Goal: Task Accomplishment & Management: Complete application form

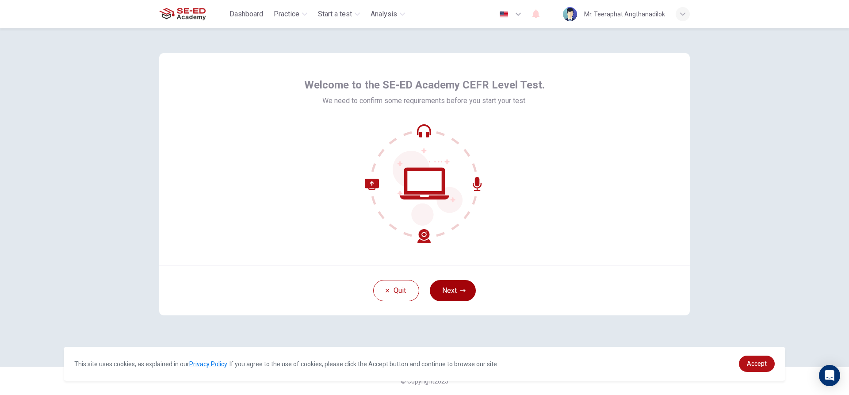
click at [438, 292] on button "Next" at bounding box center [453, 290] width 46 height 21
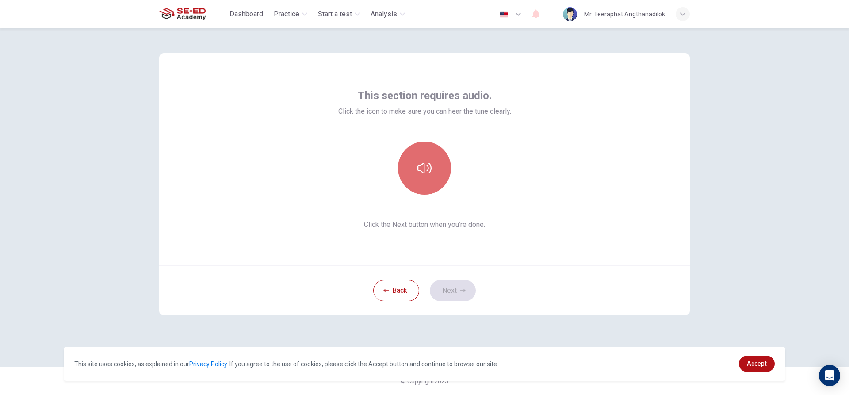
click at [434, 177] on button "button" at bounding box center [424, 168] width 53 height 53
click at [436, 175] on button "button" at bounding box center [424, 168] width 53 height 53
click at [437, 228] on span "Click the Next button when you’re done." at bounding box center [424, 224] width 173 height 11
click at [429, 169] on icon "button" at bounding box center [425, 168] width 14 height 11
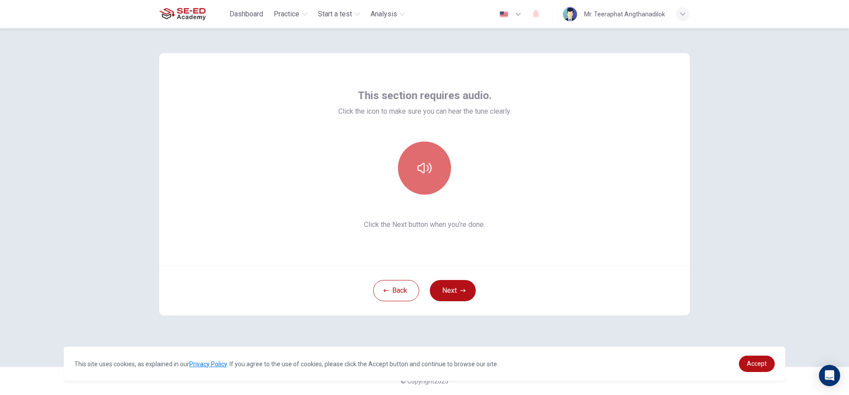
click at [430, 180] on button "button" at bounding box center [424, 168] width 53 height 53
click at [468, 295] on button "Next" at bounding box center [453, 290] width 46 height 21
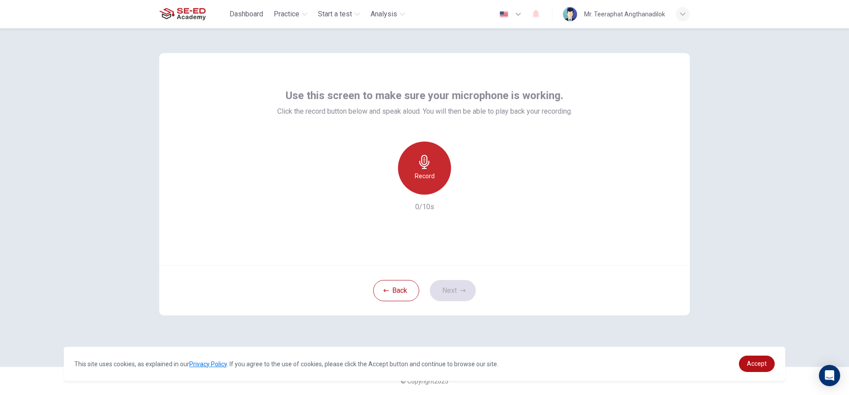
click at [424, 172] on h6 "Record" at bounding box center [425, 176] width 20 height 11
click at [448, 283] on button "Next" at bounding box center [453, 290] width 46 height 21
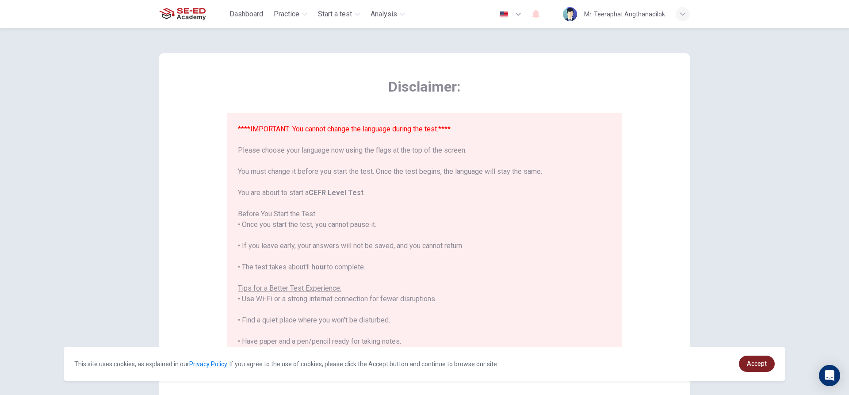
click at [765, 365] on span "Accept" at bounding box center [757, 363] width 20 height 7
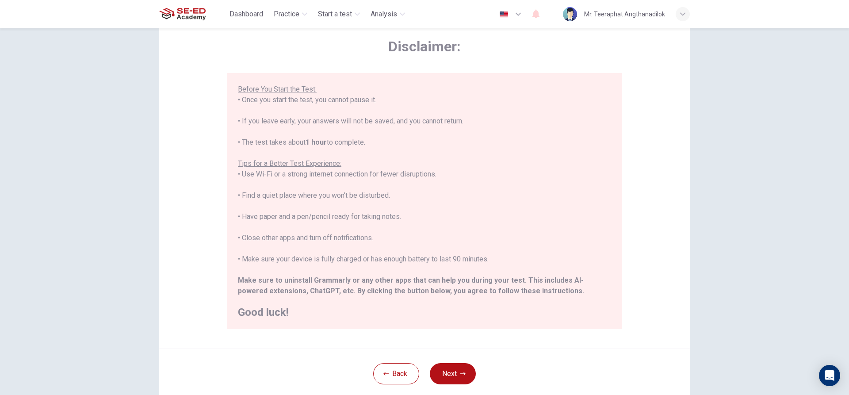
scroll to position [97, 0]
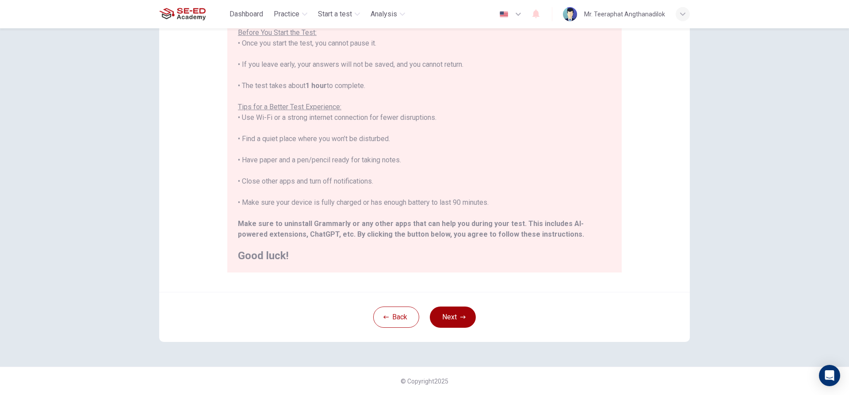
click at [449, 323] on button "Next" at bounding box center [453, 317] width 46 height 21
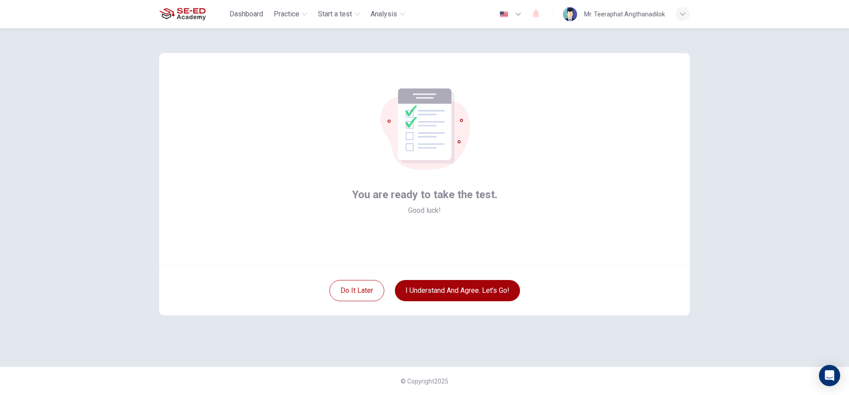
scroll to position [0, 0]
click at [476, 289] on button "I understand and agree. Let’s go!" at bounding box center [457, 290] width 125 height 21
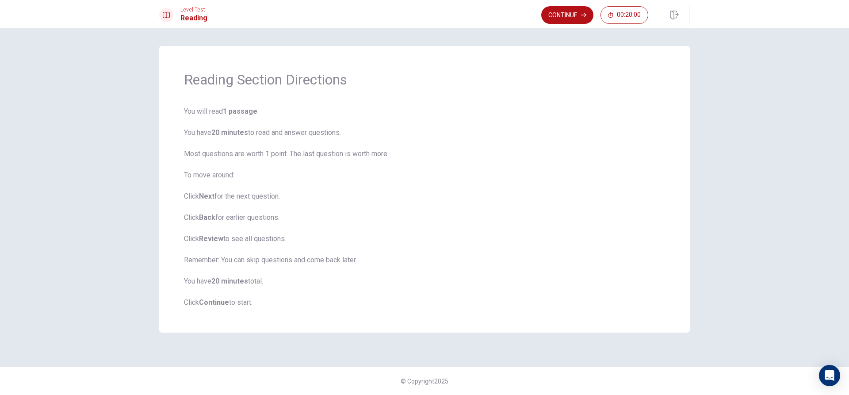
click at [231, 150] on span "You will read 1 passage . You have 20 minutes to read and answer questions. Mos…" at bounding box center [424, 207] width 481 height 202
click at [571, 11] on button "Continue" at bounding box center [568, 15] width 52 height 18
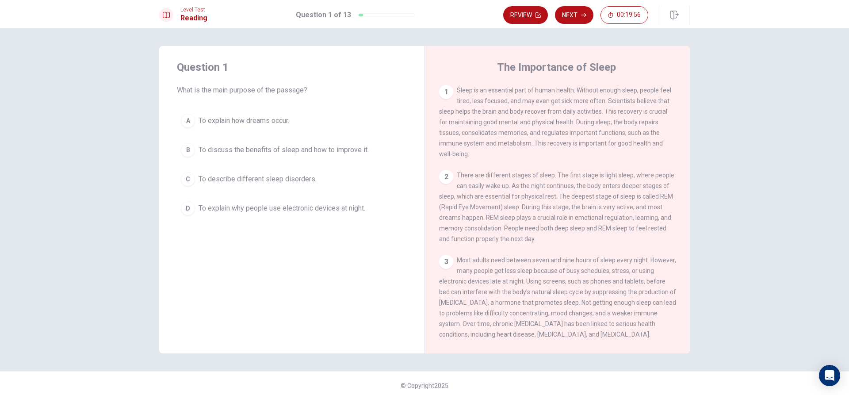
click at [189, 147] on div "B" at bounding box center [188, 150] width 14 height 14
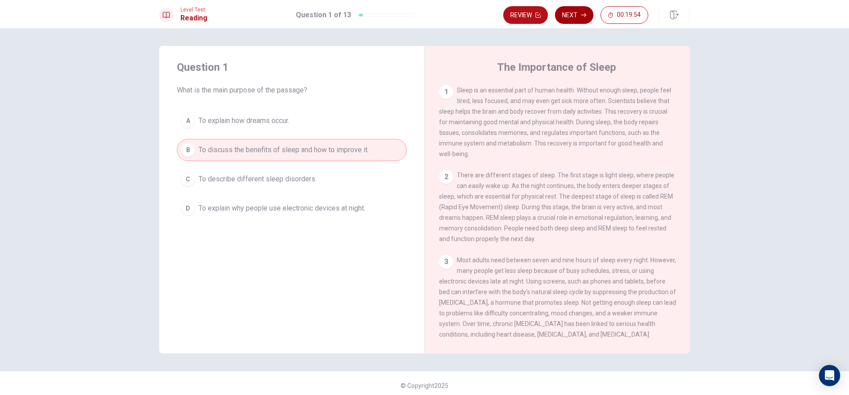
click at [575, 19] on button "Next" at bounding box center [574, 15] width 38 height 18
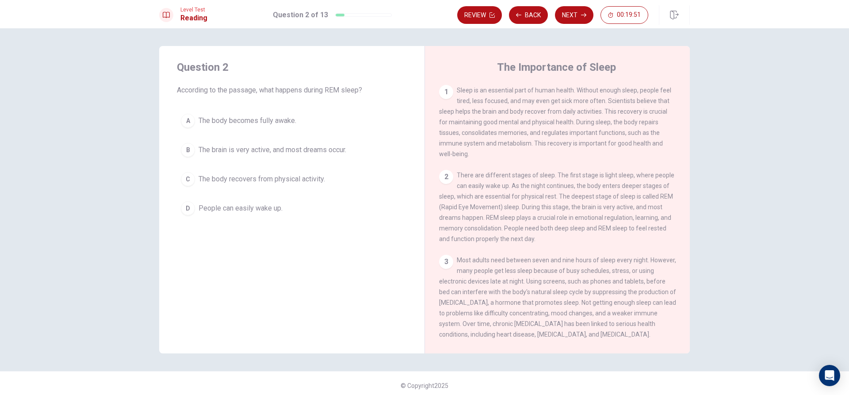
click at [189, 143] on button "B The brain is very active, and most dreams occur." at bounding box center [292, 150] width 230 height 22
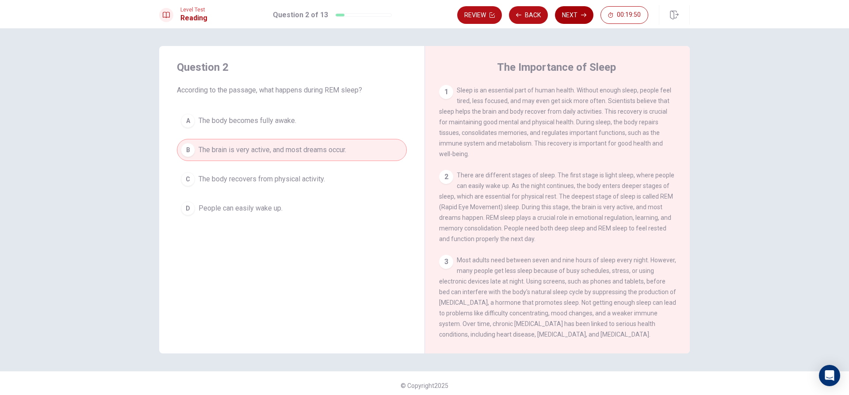
click at [567, 8] on button "Next" at bounding box center [574, 15] width 38 height 18
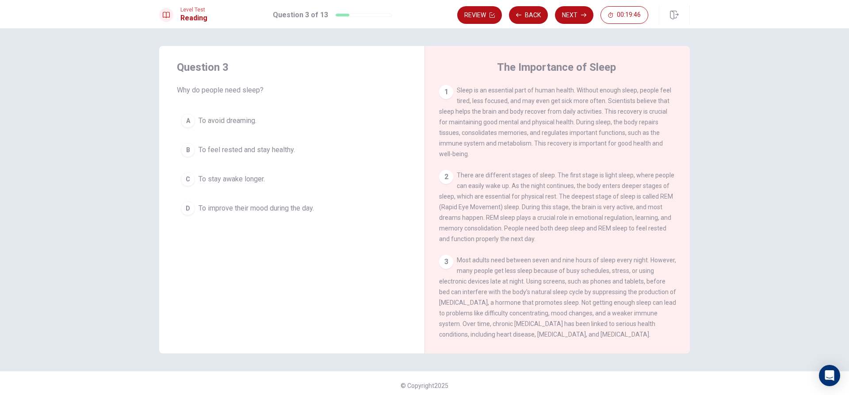
click at [187, 205] on div "D" at bounding box center [188, 208] width 14 height 14
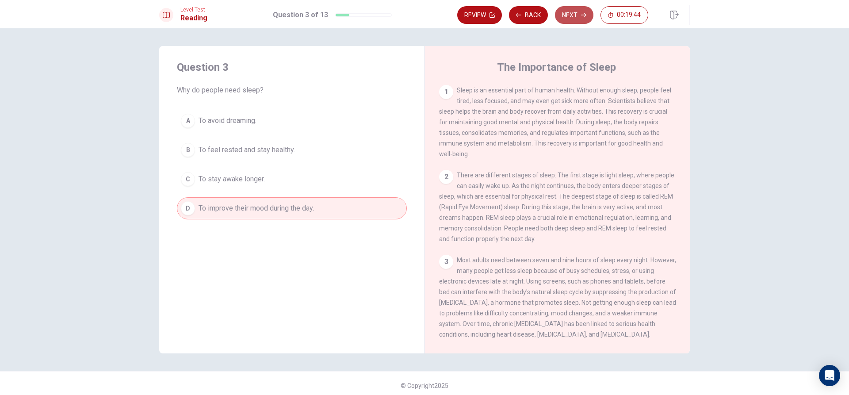
click at [566, 16] on button "Next" at bounding box center [574, 15] width 38 height 18
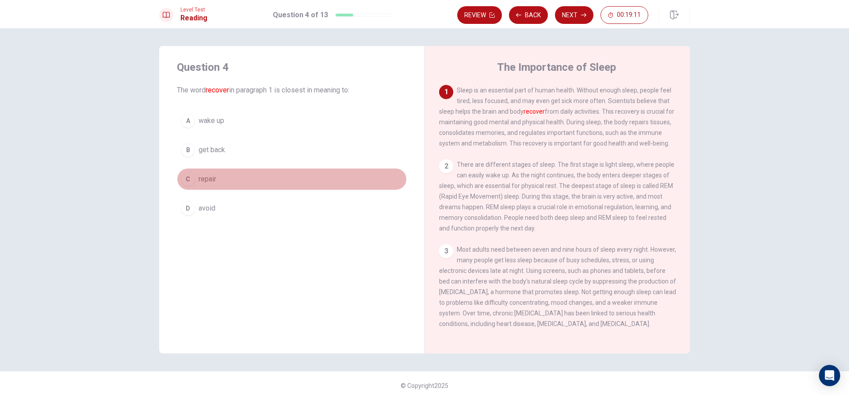
click at [182, 180] on div "C" at bounding box center [188, 179] width 14 height 14
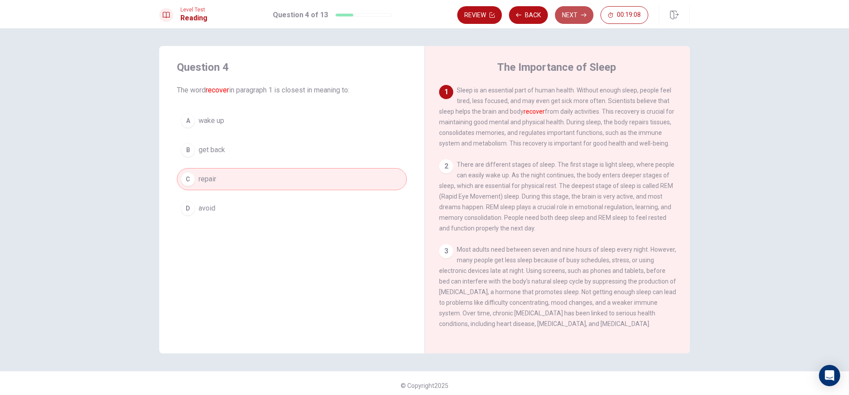
click at [576, 19] on button "Next" at bounding box center [574, 15] width 38 height 18
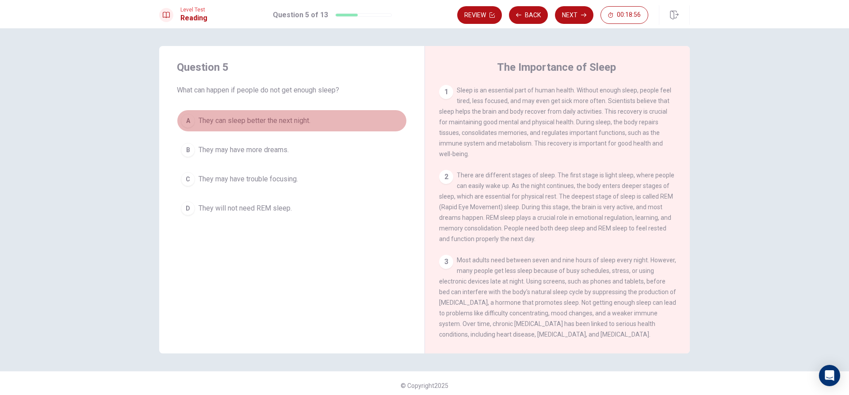
click at [265, 116] on span "They can sleep better the next night." at bounding box center [255, 120] width 112 height 11
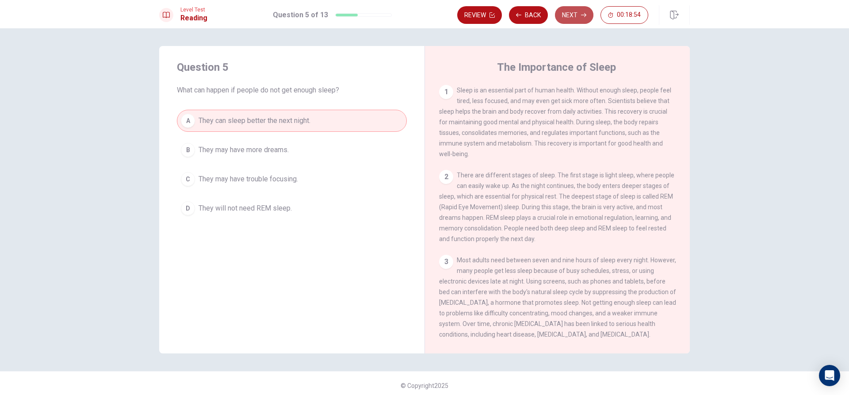
click at [565, 18] on button "Next" at bounding box center [574, 15] width 38 height 18
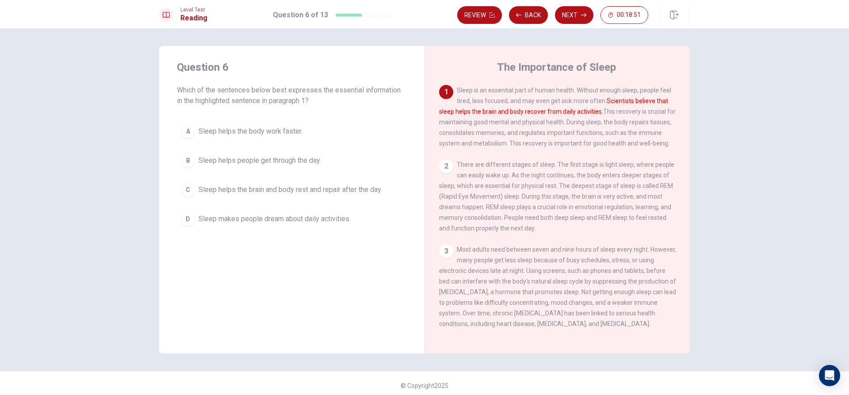
click at [442, 173] on div "2" at bounding box center [446, 166] width 14 height 14
click at [223, 194] on span "Sleep helps the brain and body rest and repair after the day." at bounding box center [291, 189] width 184 height 11
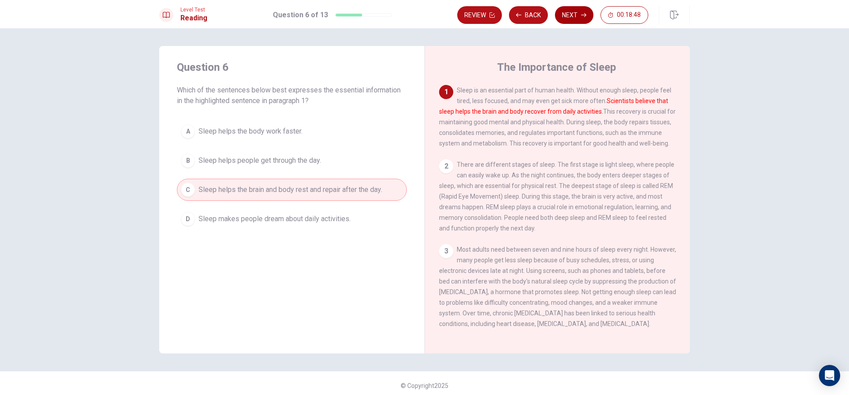
click at [568, 18] on button "Next" at bounding box center [574, 15] width 38 height 18
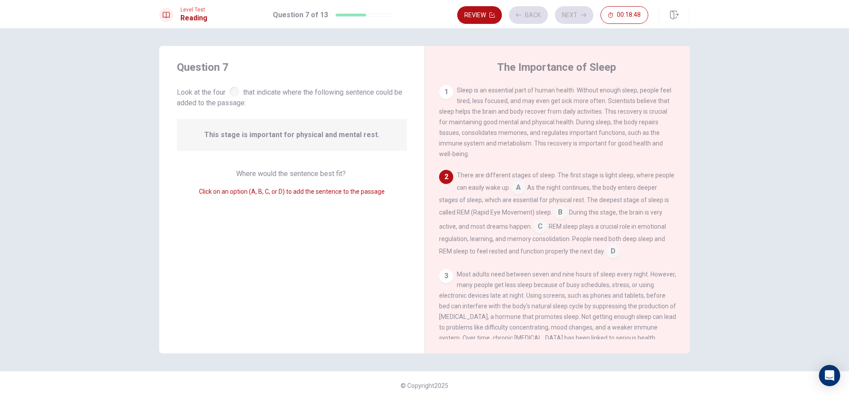
scroll to position [11, 0]
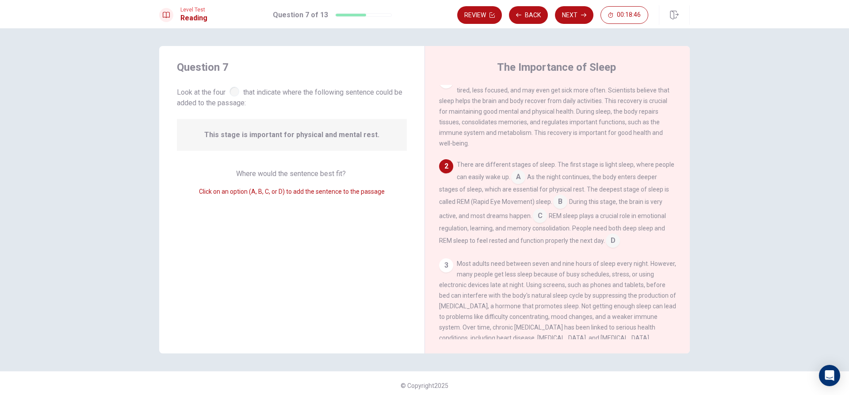
click at [228, 95] on span "Look at the four that indicate where the following sentence could be added to t…" at bounding box center [292, 96] width 230 height 23
click at [233, 92] on div at bounding box center [235, 92] width 10 height 10
click at [265, 169] on div "Question 7 Look at the four that indicate where the following sentence could be…" at bounding box center [291, 199] width 265 height 307
click at [283, 138] on span "This stage is important for physical and mental rest." at bounding box center [291, 135] width 175 height 11
click at [311, 134] on span "This stage is important for physical and mental rest." at bounding box center [291, 135] width 175 height 11
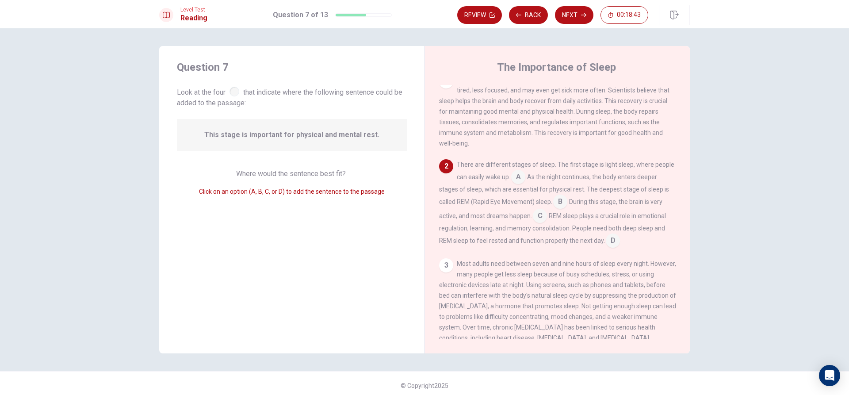
click at [312, 134] on span "This stage is important for physical and mental rest." at bounding box center [291, 135] width 175 height 11
click at [296, 191] on div "Where would the sentence best fit? Click on an option (A, B, C, or D) to add th…" at bounding box center [292, 183] width 230 height 28
click at [296, 192] on span "Click on an option (A, B, C, or D) to add the sentence to the passage" at bounding box center [292, 191] width 186 height 7
click at [265, 140] on div "This stage is important for physical and mental rest." at bounding box center [292, 135] width 230 height 32
click at [233, 97] on span "Look at the four that indicate where the following sentence could be added to t…" at bounding box center [292, 96] width 230 height 23
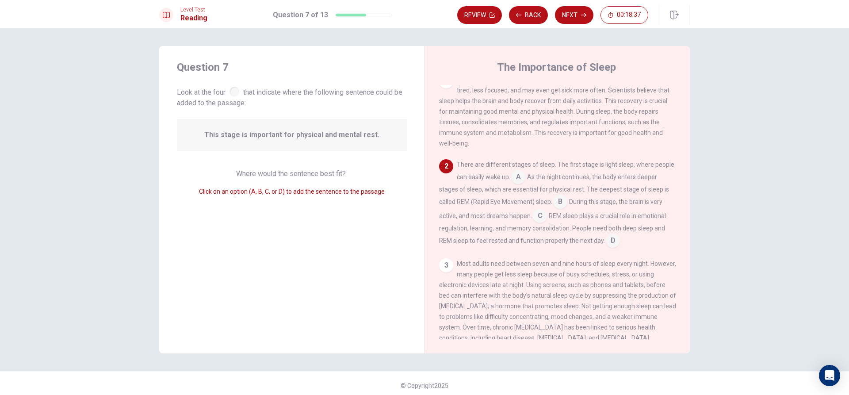
click at [327, 129] on div "This stage is important for physical and mental rest." at bounding box center [292, 135] width 230 height 32
click at [243, 90] on span "Look at the four that indicate where the following sentence could be added to t…" at bounding box center [292, 96] width 230 height 23
click at [235, 90] on div at bounding box center [235, 92] width 10 height 10
click at [239, 89] on span "Look at the four that indicate where the following sentence could be added to t…" at bounding box center [292, 96] width 230 height 23
click at [274, 155] on div "Question 7 Look at the four that indicate where the following sentence could be…" at bounding box center [291, 199] width 265 height 307
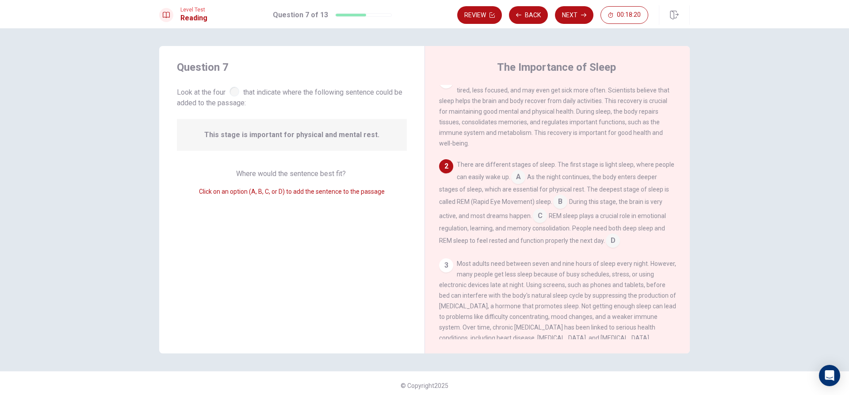
click at [278, 133] on span "This stage is important for physical and mental rest." at bounding box center [291, 135] width 175 height 11
click at [280, 150] on div "This stage is important for physical and mental rest." at bounding box center [292, 135] width 230 height 32
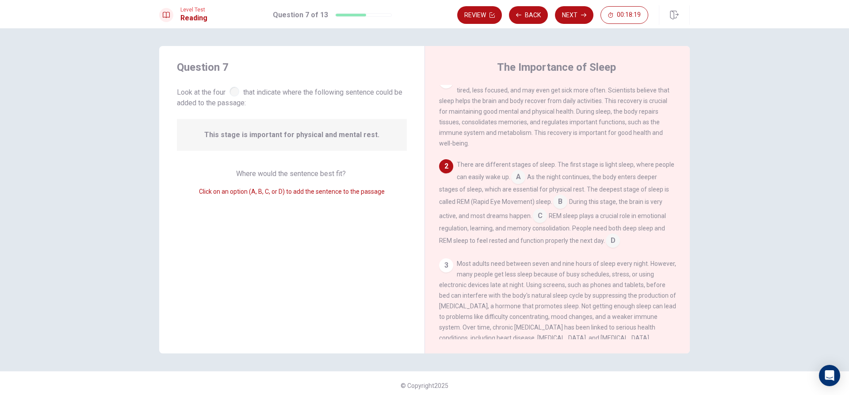
click at [270, 187] on div "Click on an option (A, B, C, or D) to add the sentence to the passage" at bounding box center [292, 191] width 230 height 11
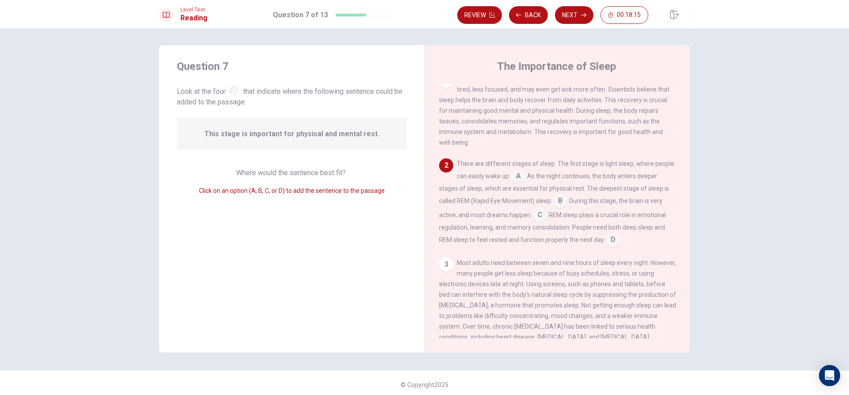
scroll to position [0, 0]
click at [535, 216] on input at bounding box center [540, 217] width 14 height 14
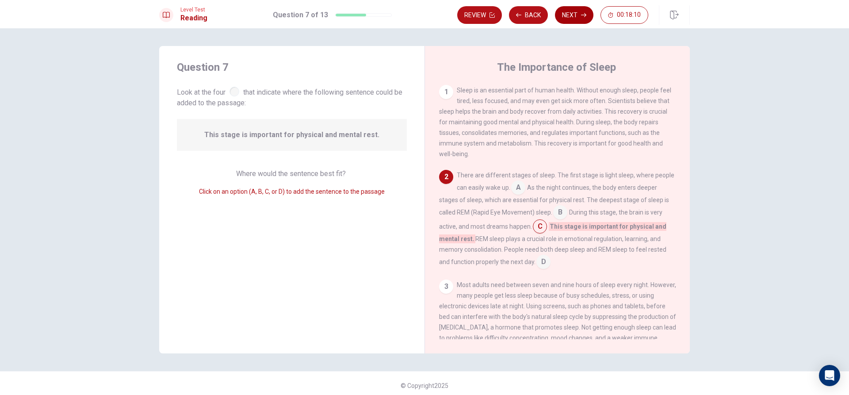
click at [579, 15] on button "Next" at bounding box center [574, 15] width 38 height 18
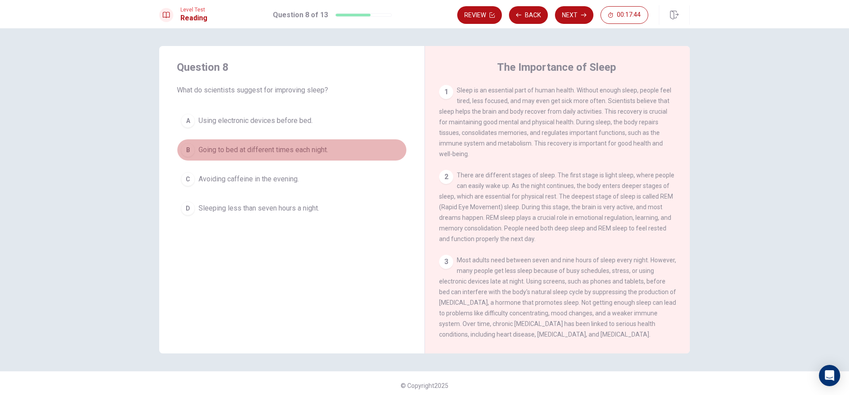
click at [274, 150] on span "Going to bed at different times each night." at bounding box center [264, 150] width 130 height 11
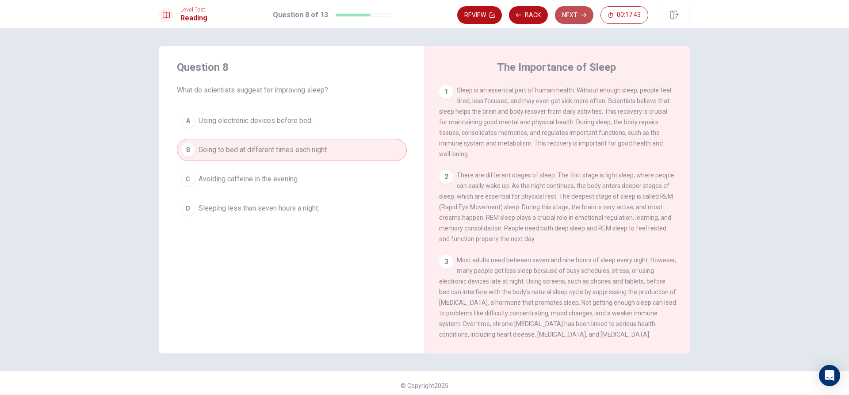
click at [568, 15] on button "Next" at bounding box center [574, 15] width 38 height 18
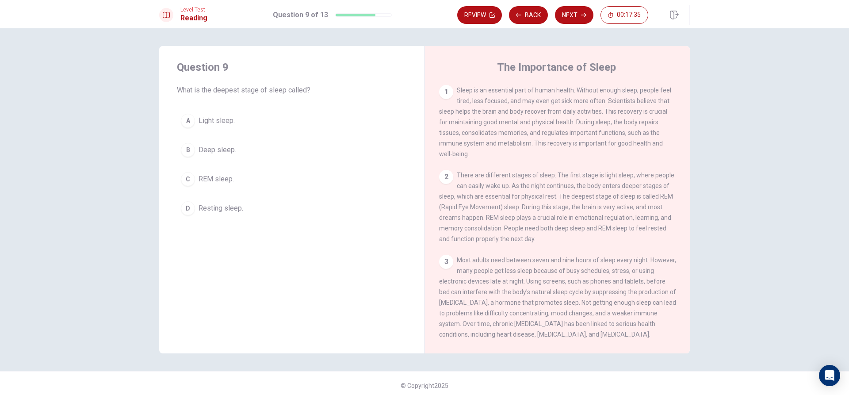
click at [192, 150] on div "B" at bounding box center [188, 150] width 14 height 14
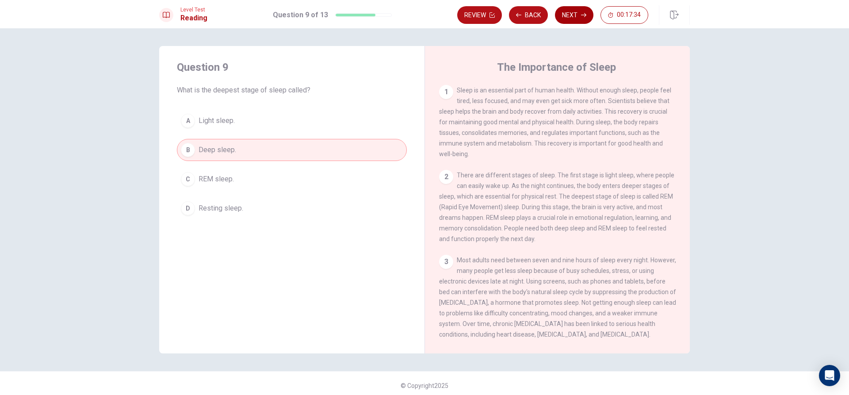
click at [587, 14] on button "Next" at bounding box center [574, 15] width 38 height 18
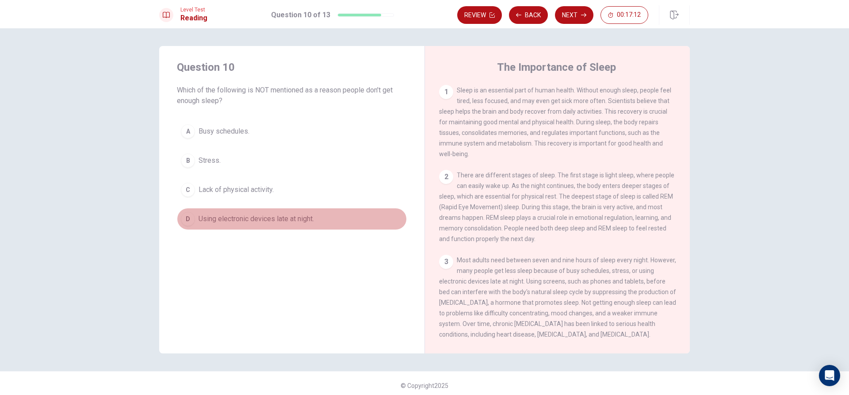
click at [231, 211] on button "D Using electronic devices late at night." at bounding box center [292, 219] width 230 height 22
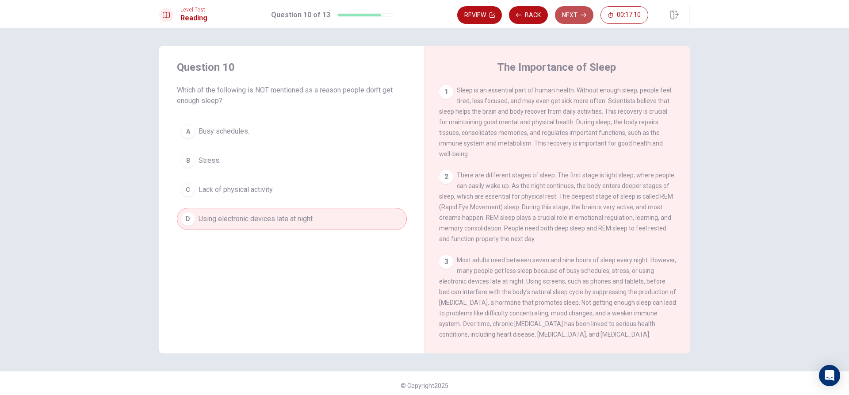
click at [583, 20] on button "Next" at bounding box center [574, 15] width 38 height 18
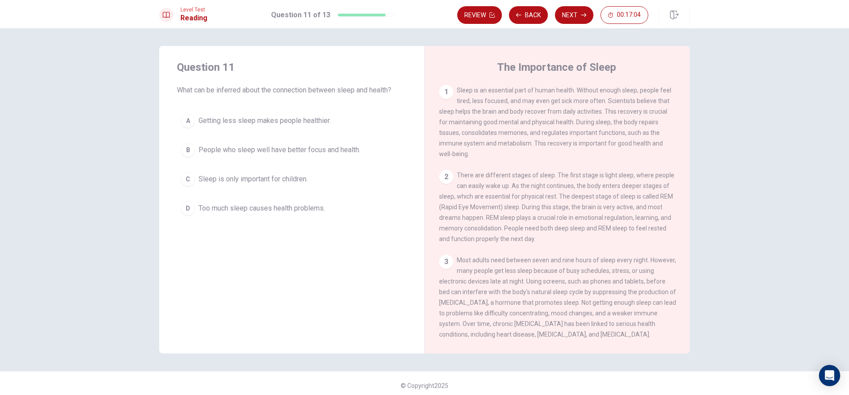
click at [229, 157] on button "B People who sleep well have better focus and health." at bounding box center [292, 150] width 230 height 22
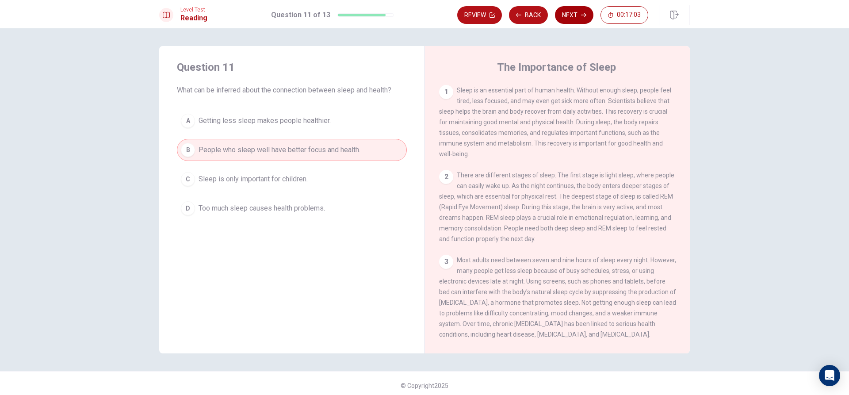
click at [565, 15] on button "Next" at bounding box center [574, 15] width 38 height 18
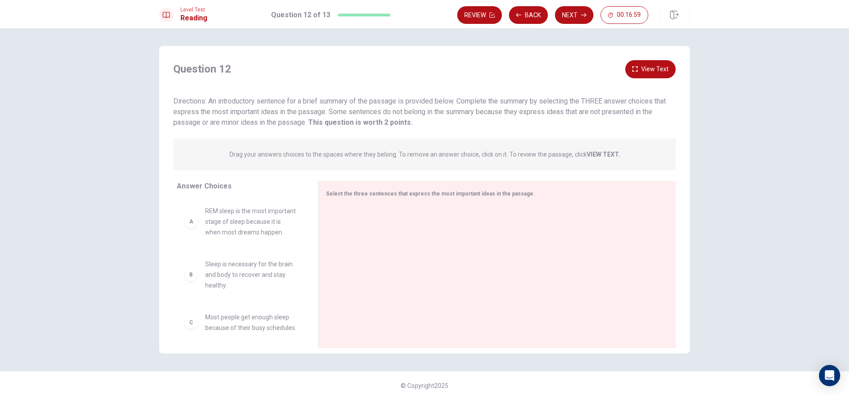
click at [255, 238] on span "REM sleep is the most important stage of sleep because it is when most dreams h…" at bounding box center [251, 222] width 92 height 32
click at [193, 238] on div "A REM sleep is the most important stage of sleep because it is when most dreams…" at bounding box center [240, 222] width 113 height 32
click at [582, 18] on button "Next" at bounding box center [574, 15] width 38 height 18
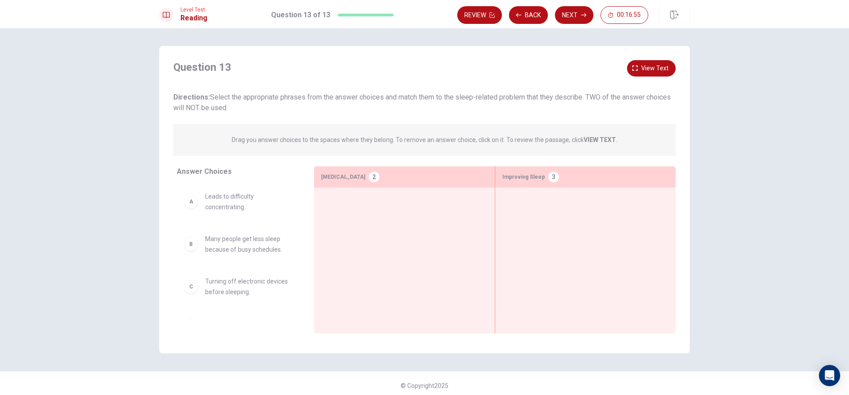
click at [222, 212] on span "Leads to difficulty concentrating." at bounding box center [249, 201] width 88 height 21
click at [191, 211] on div "A Leads to difficulty concentrating." at bounding box center [238, 201] width 109 height 21
drag, startPoint x: 224, startPoint y: 356, endPoint x: 247, endPoint y: 338, distance: 29.4
click at [225, 356] on div "Question 13 View text Directions: Select the appropriate phrases from the answe…" at bounding box center [424, 211] width 849 height 367
click at [569, 21] on button "Next" at bounding box center [574, 15] width 38 height 18
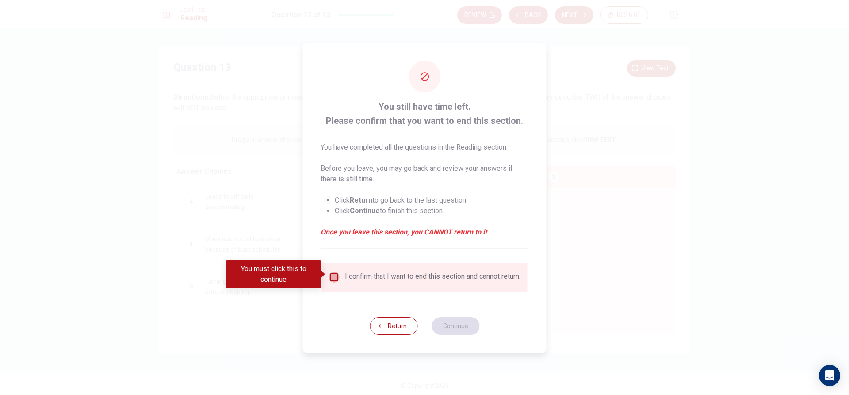
click at [330, 273] on input "You must click this to continue" at bounding box center [334, 277] width 11 height 11
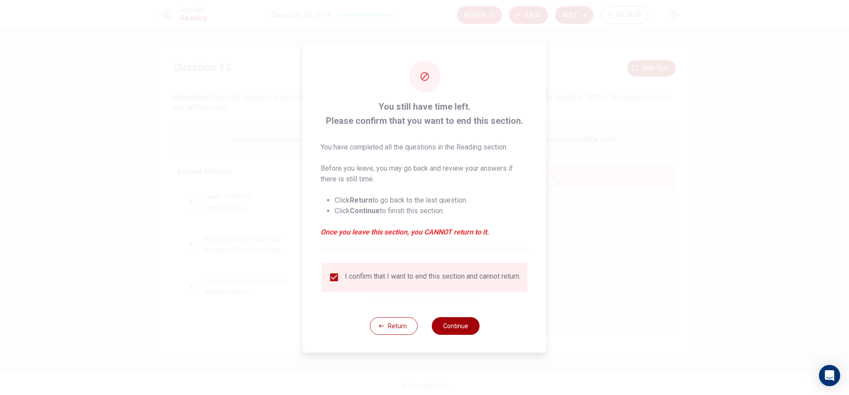
click at [456, 321] on button "Continue" at bounding box center [456, 326] width 48 height 18
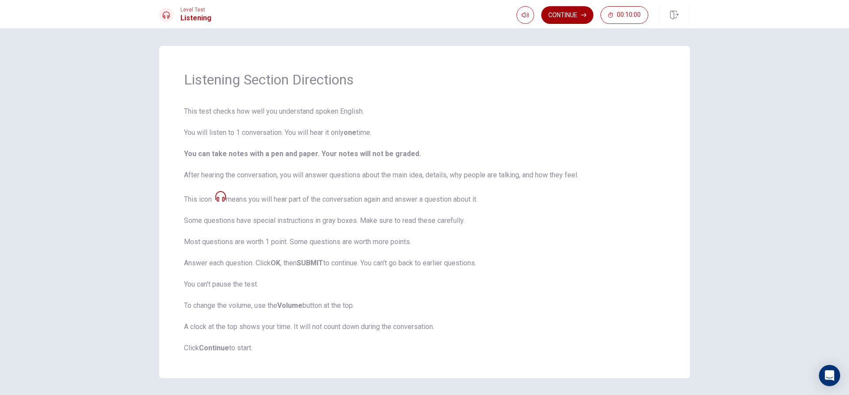
click at [558, 14] on button "Continue" at bounding box center [568, 15] width 52 height 18
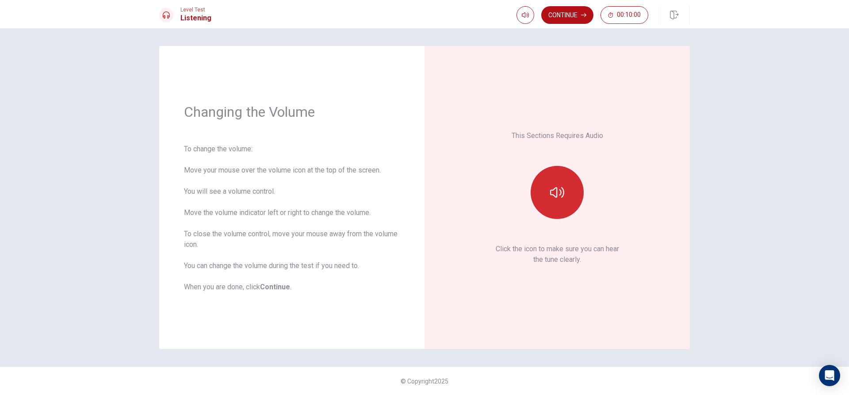
click at [555, 183] on button "button" at bounding box center [557, 192] width 53 height 53
click at [574, 13] on button "Continue" at bounding box center [568, 15] width 52 height 18
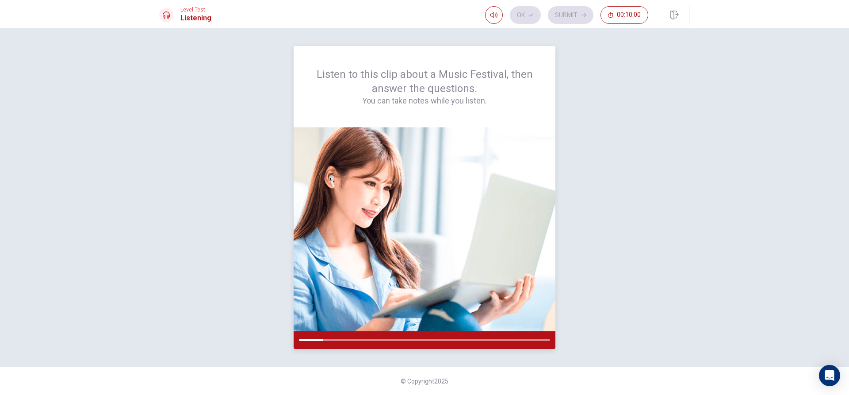
click at [335, 341] on div at bounding box center [425, 340] width 262 height 18
click at [337, 336] on div at bounding box center [425, 340] width 262 height 18
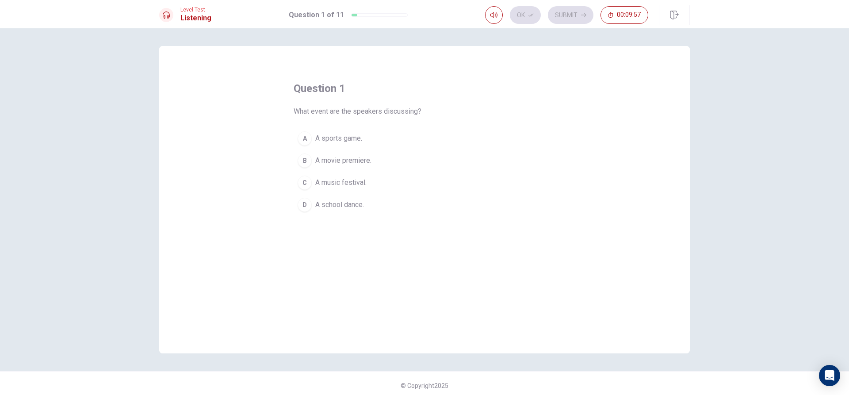
click at [341, 187] on span "A music festival." at bounding box center [340, 182] width 51 height 11
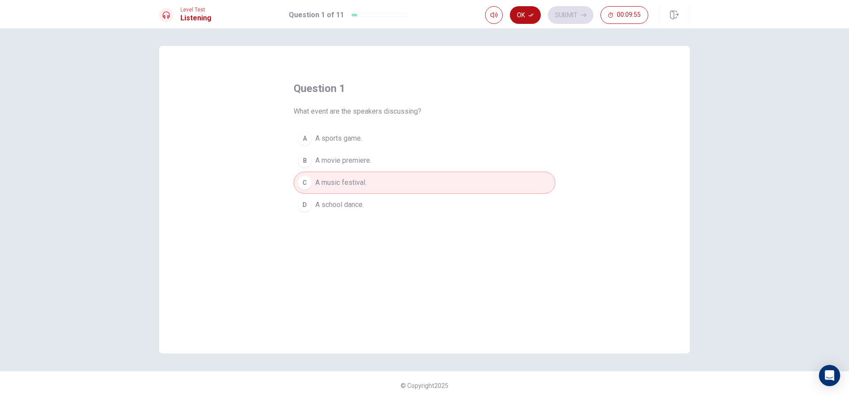
click at [525, 5] on div "Level Test Listening Question 1 of 11 Ok Submit 00:09:55" at bounding box center [424, 14] width 849 height 28
click at [525, 12] on button "Ok" at bounding box center [525, 15] width 31 height 18
click at [575, 13] on button "Submit" at bounding box center [571, 15] width 46 height 18
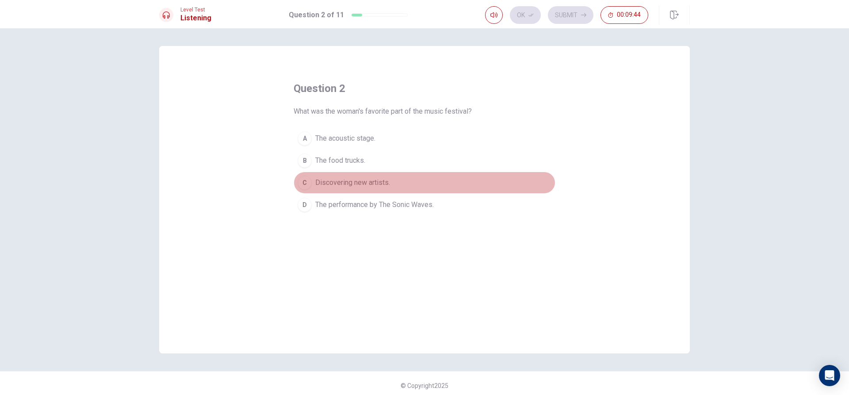
click at [372, 180] on span "Discovering new artists." at bounding box center [352, 182] width 75 height 11
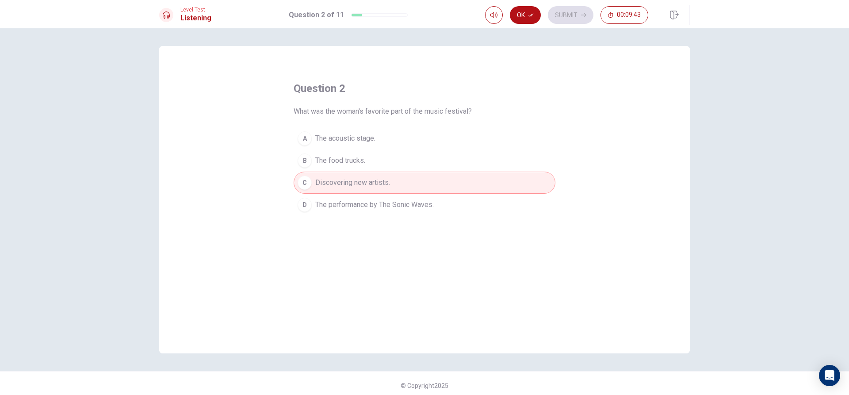
click at [377, 204] on span "The performance by The Sonic Waves." at bounding box center [374, 205] width 119 height 11
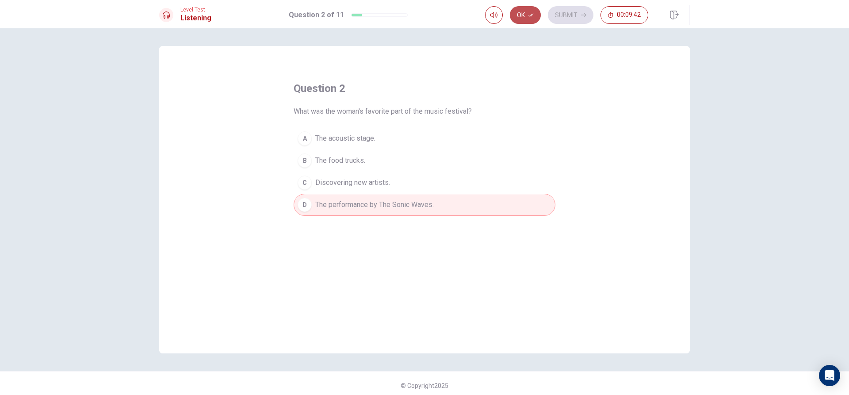
click at [526, 10] on button "Ok" at bounding box center [525, 15] width 31 height 18
click at [557, 10] on button "Submit" at bounding box center [571, 15] width 46 height 18
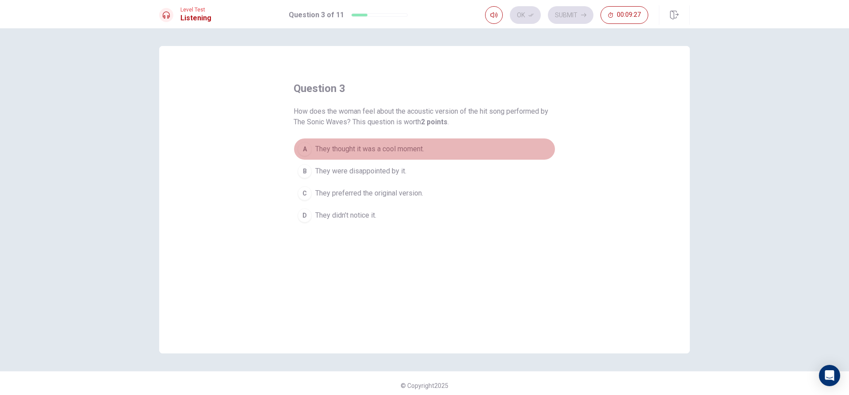
click at [380, 146] on span "They thought it was a cool moment." at bounding box center [369, 149] width 109 height 11
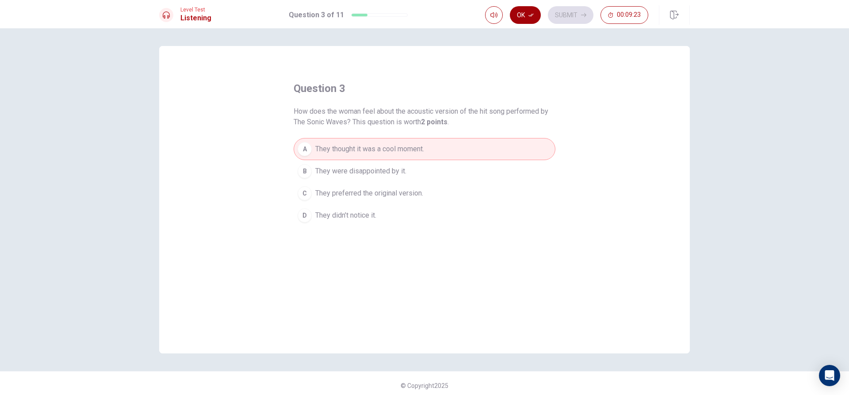
click at [527, 8] on button "Ok" at bounding box center [525, 15] width 31 height 18
click at [572, 8] on button "Submit" at bounding box center [571, 15] width 46 height 18
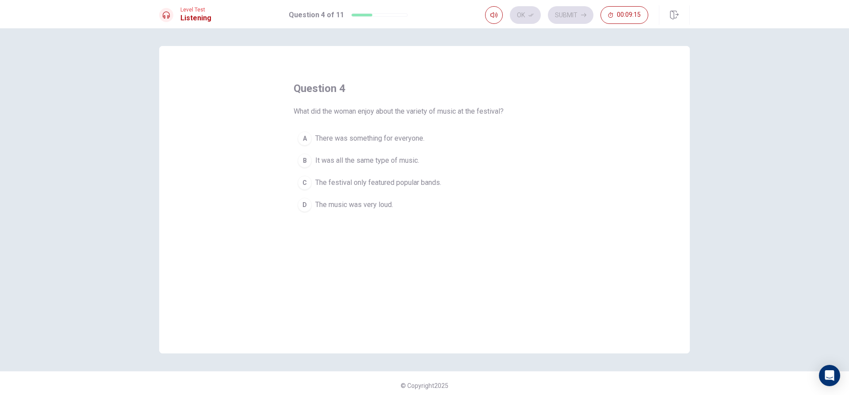
click at [397, 183] on span "The festival only featured popular bands." at bounding box center [378, 182] width 126 height 11
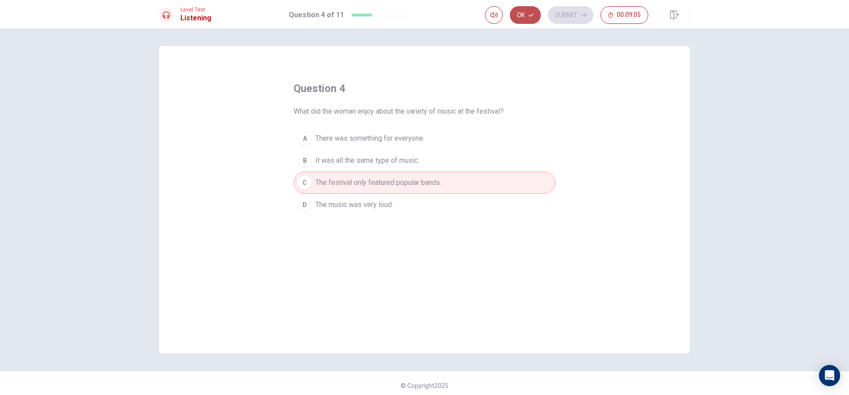
click at [524, 8] on button "Ok" at bounding box center [525, 15] width 31 height 18
click at [544, 14] on div "Ok Submit 00:09:04" at bounding box center [566, 15] width 163 height 18
click at [568, 14] on button "Submit" at bounding box center [571, 15] width 46 height 18
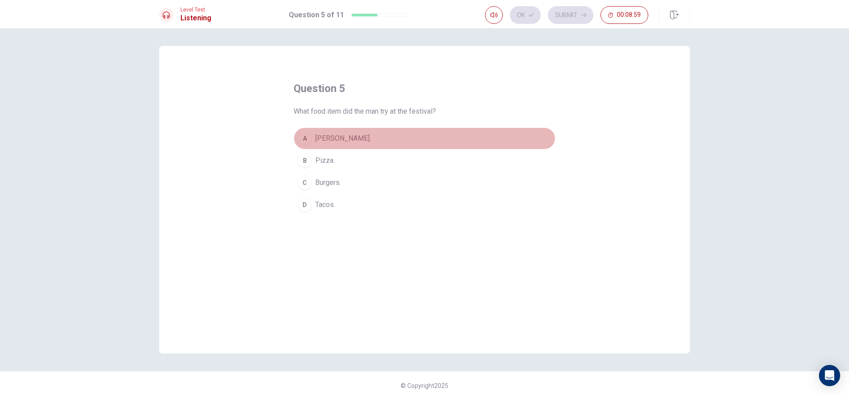
click at [361, 134] on button "A Sushi burrito." at bounding box center [425, 138] width 262 height 22
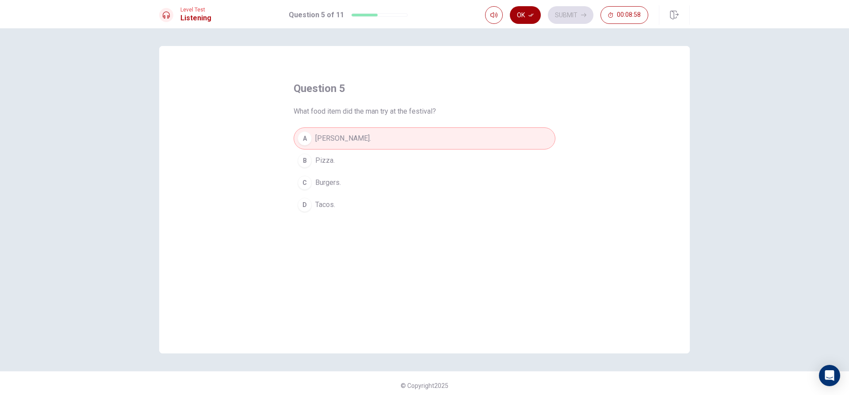
click at [515, 14] on button "Ok" at bounding box center [525, 15] width 31 height 18
click at [566, 10] on button "Submit" at bounding box center [571, 15] width 46 height 18
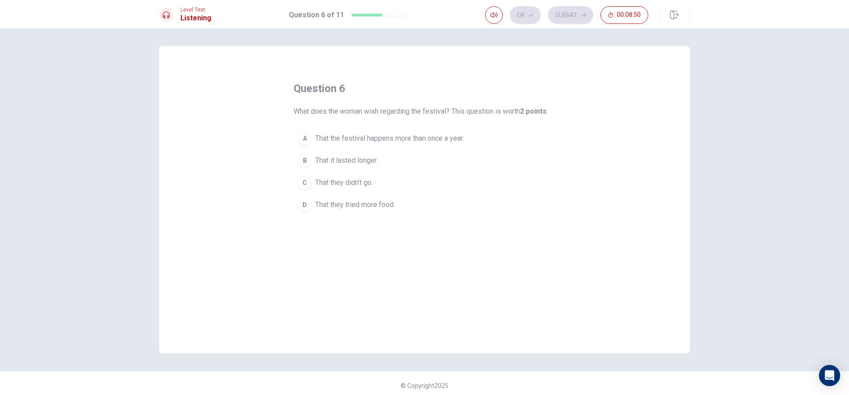
click at [304, 132] on div "A" at bounding box center [305, 138] width 14 height 14
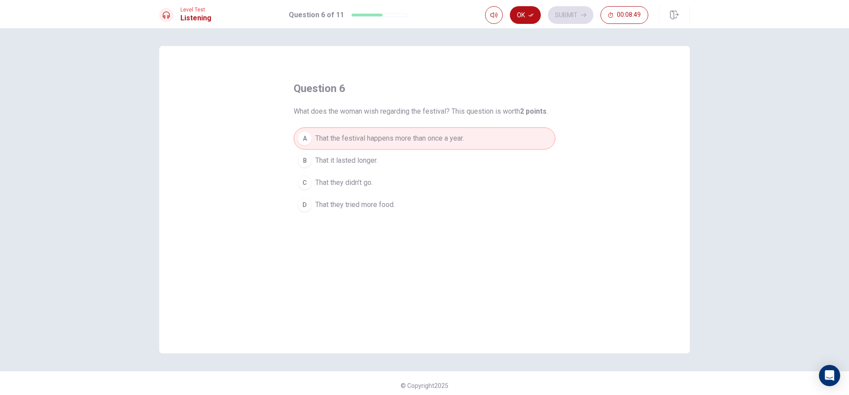
click at [528, 4] on div "Level Test Listening Question 6 of 11 Ok Submit 00:08:49" at bounding box center [424, 14] width 849 height 28
click at [534, 11] on button "Ok" at bounding box center [525, 15] width 31 height 18
click at [577, 11] on button "Submit" at bounding box center [571, 15] width 46 height 18
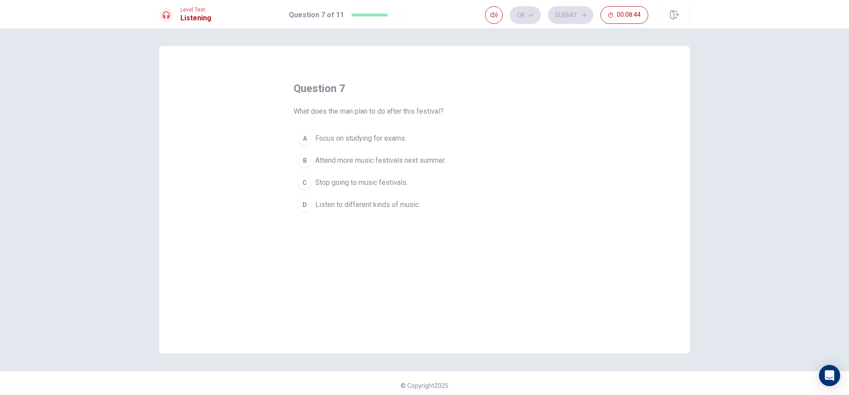
click at [321, 158] on span "Attend more music festivals next summer." at bounding box center [380, 160] width 131 height 11
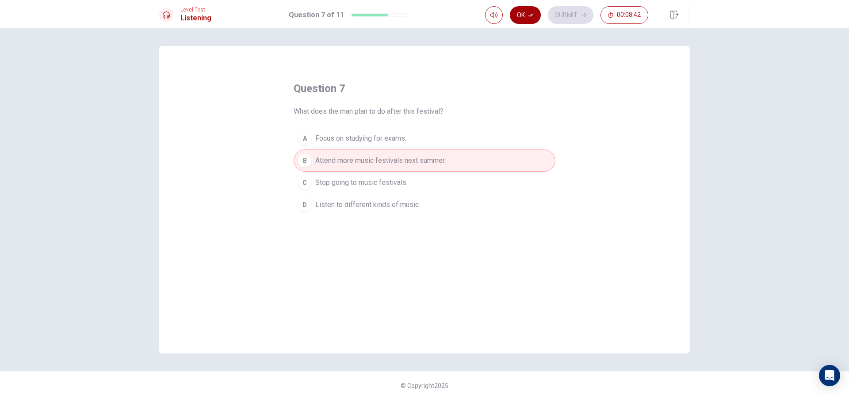
click at [531, 14] on icon "button" at bounding box center [531, 14] width 5 height 5
click at [567, 16] on button "Submit" at bounding box center [571, 15] width 46 height 18
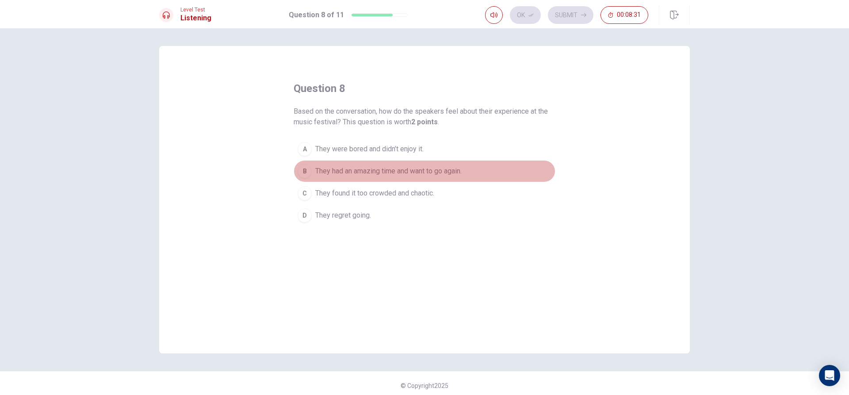
click at [455, 169] on span "They had an amazing time and want to go again." at bounding box center [388, 171] width 146 height 11
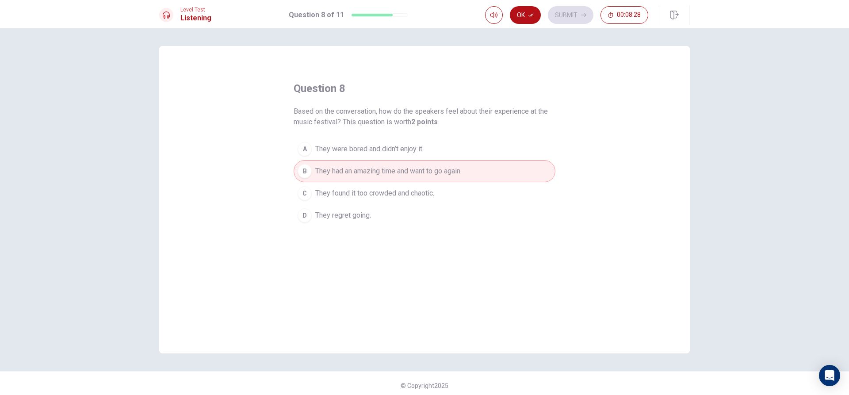
click at [425, 202] on button "C They found it too crowded and chaotic." at bounding box center [425, 193] width 262 height 22
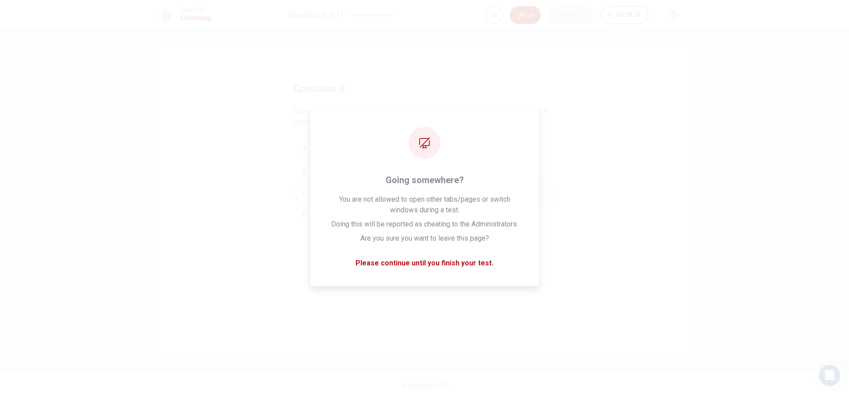
click at [524, 22] on button "Ok" at bounding box center [525, 15] width 31 height 18
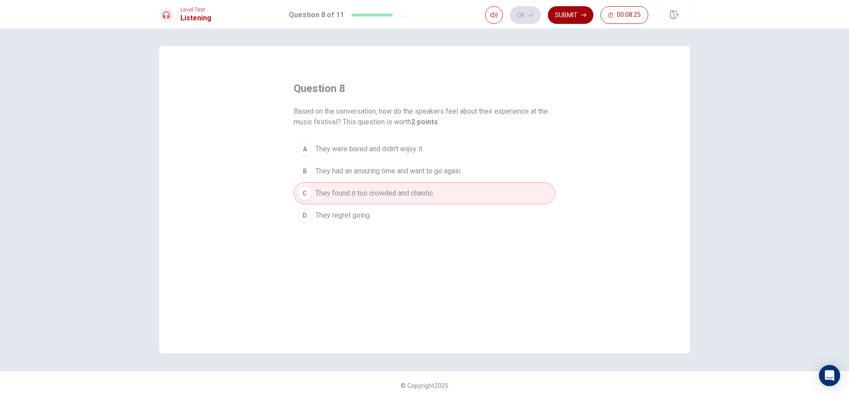
click at [563, 21] on button "Submit" at bounding box center [571, 15] width 46 height 18
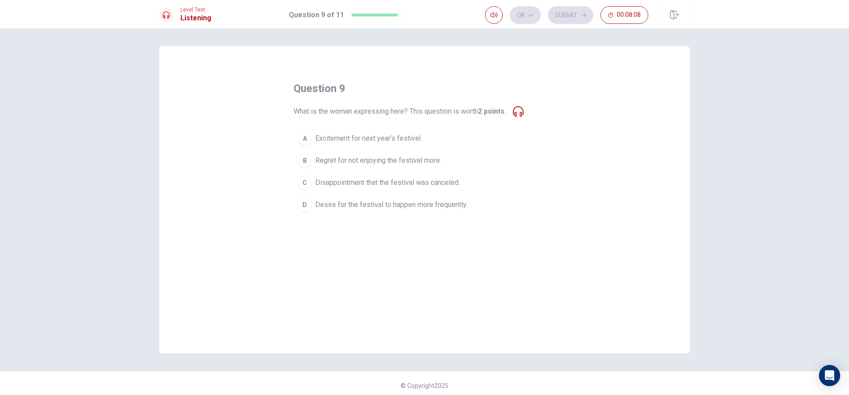
drag, startPoint x: 448, startPoint y: 180, endPoint x: 451, endPoint y: 184, distance: 5.4
click at [451, 184] on span "Disappointment that the festival was canceled." at bounding box center [387, 182] width 145 height 11
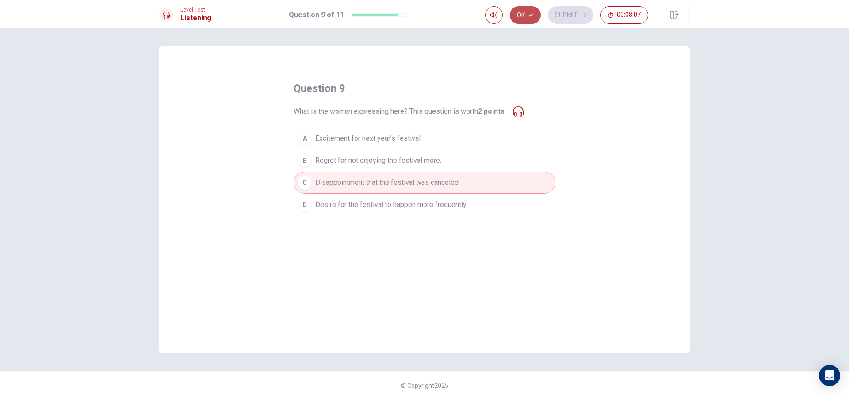
click at [524, 13] on button "Ok" at bounding box center [525, 15] width 31 height 18
click at [556, 13] on button "Submit" at bounding box center [571, 15] width 46 height 18
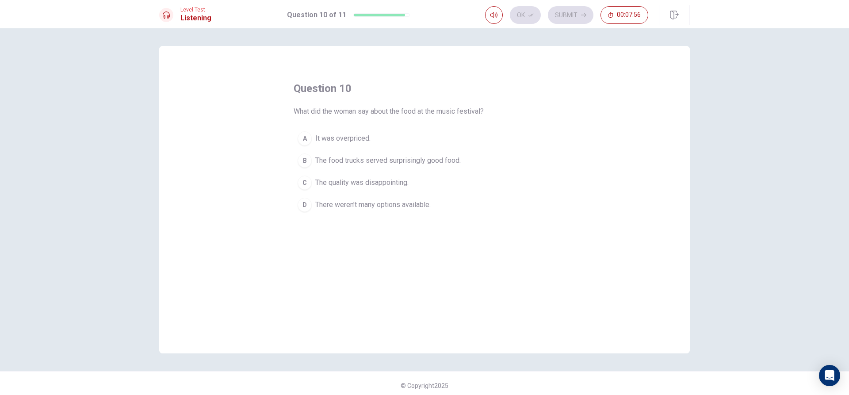
click at [374, 196] on button "D There weren’t many options available." at bounding box center [425, 205] width 262 height 22
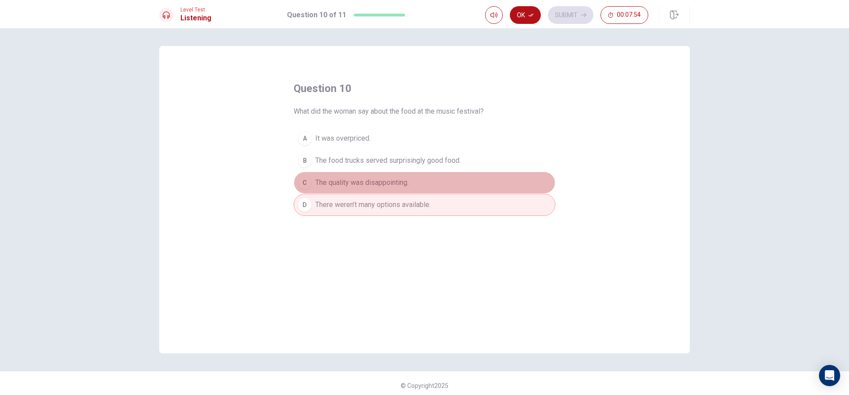
click at [396, 184] on span "The quality was disappointing." at bounding box center [361, 182] width 93 height 11
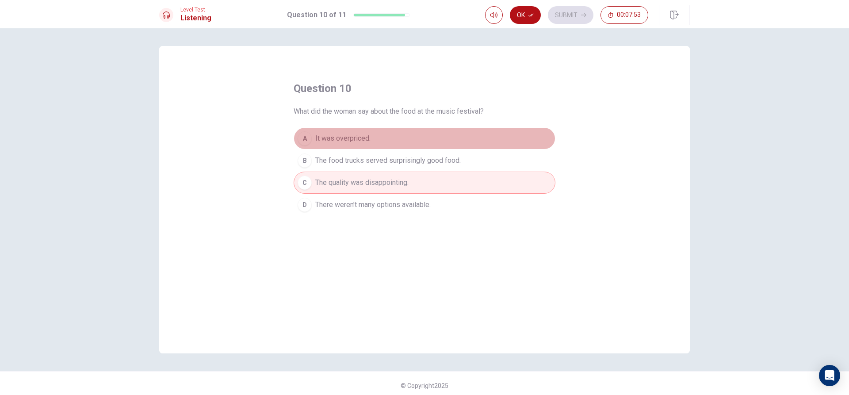
click at [380, 136] on button "A It was overpriced." at bounding box center [425, 138] width 262 height 22
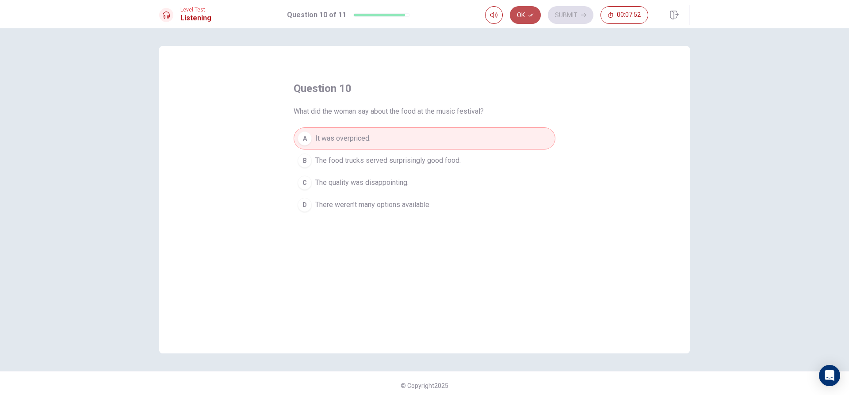
click at [530, 12] on icon "button" at bounding box center [531, 14] width 5 height 5
click at [579, 12] on button "Submit" at bounding box center [571, 15] width 46 height 18
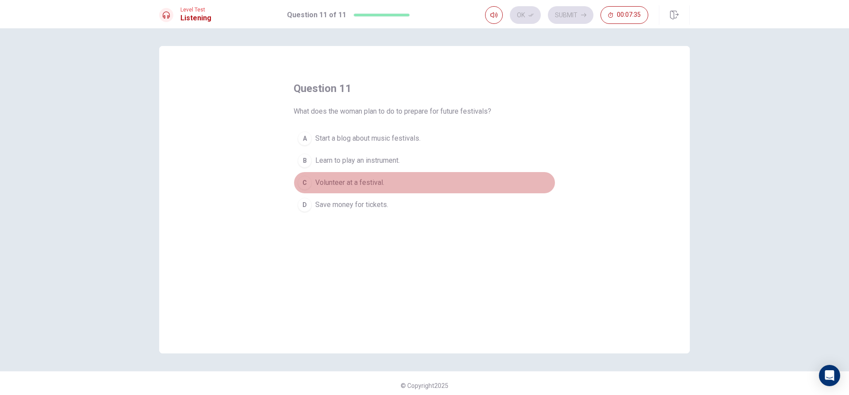
click at [370, 185] on span "Volunteer at a festival." at bounding box center [349, 182] width 69 height 11
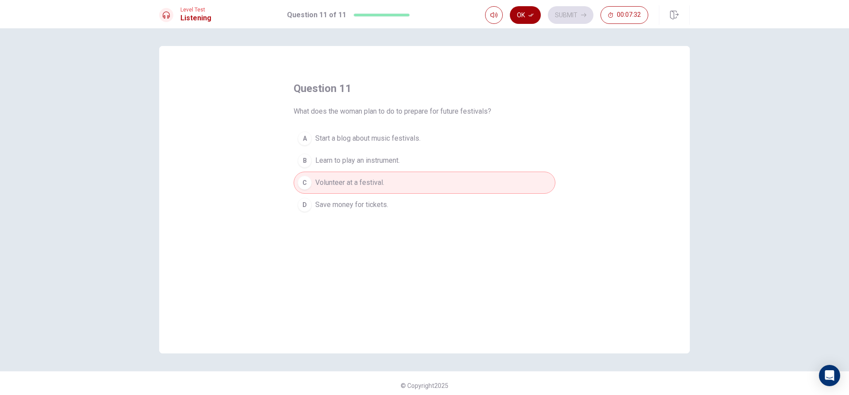
click at [538, 10] on button "Ok" at bounding box center [525, 15] width 31 height 18
click at [559, 8] on button "Submit" at bounding box center [571, 15] width 46 height 18
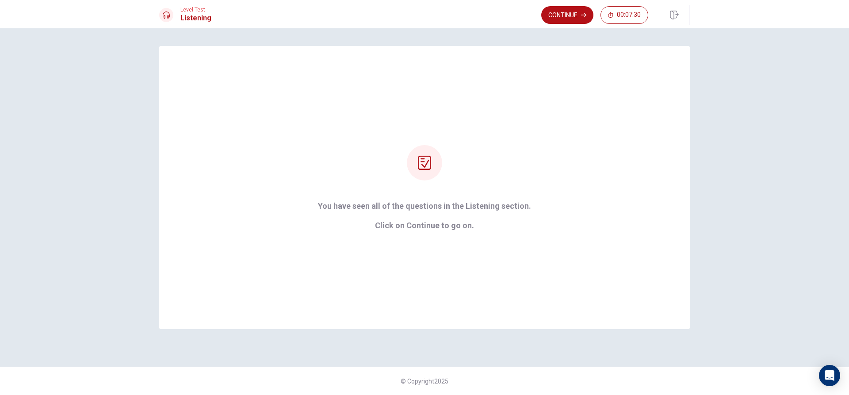
click at [596, 13] on div "Continue 00:07:30" at bounding box center [595, 15] width 107 height 18
click at [572, 12] on button "Continue" at bounding box center [568, 15] width 52 height 18
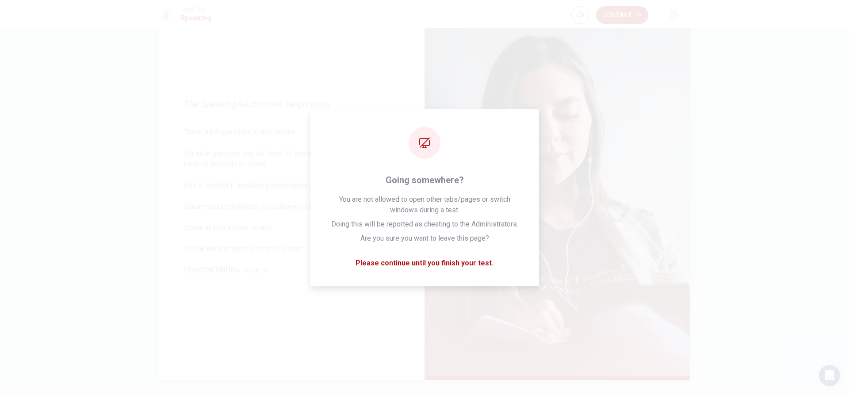
scroll to position [83, 0]
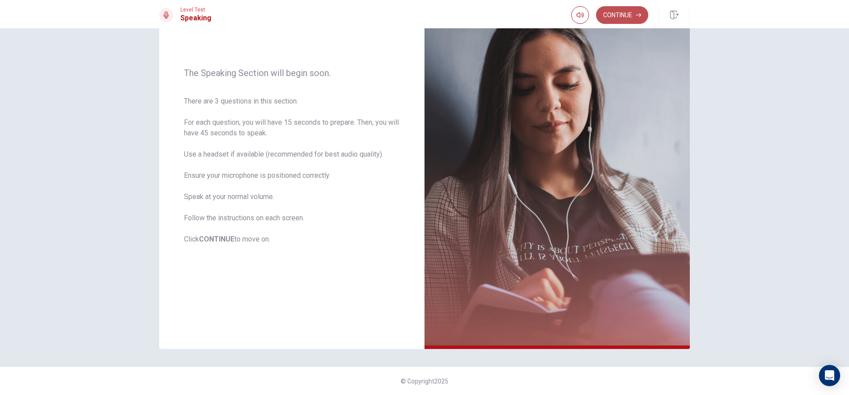
click at [624, 14] on button "Continue" at bounding box center [622, 15] width 52 height 18
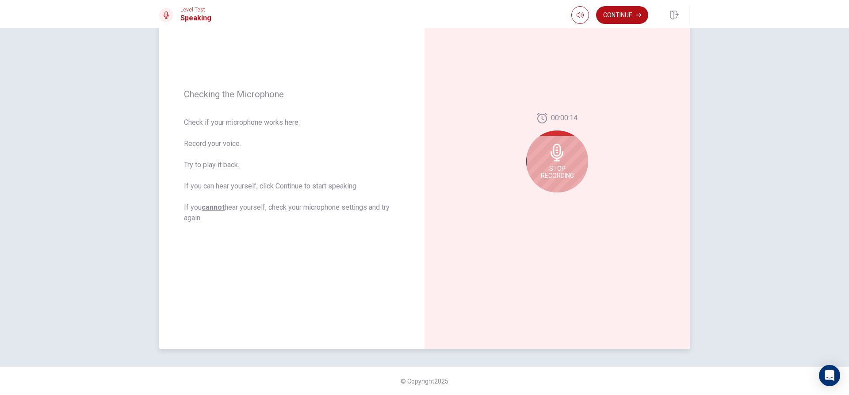
click at [572, 146] on div "Stop Recording" at bounding box center [557, 162] width 62 height 62
click at [558, 163] on icon at bounding box center [559, 155] width 18 height 18
click at [562, 197] on button "Play Audio" at bounding box center [567, 199] width 12 height 12
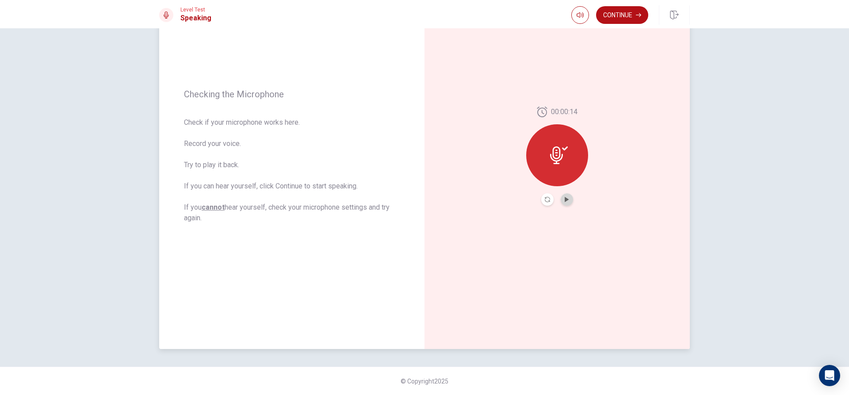
click at [565, 205] on button "Play Audio" at bounding box center [567, 199] width 12 height 12
click at [566, 203] on button "Pause Audio" at bounding box center [567, 199] width 12 height 12
click at [566, 203] on button "Play Audio" at bounding box center [567, 199] width 12 height 12
click at [635, 12] on button "Continue" at bounding box center [622, 15] width 52 height 18
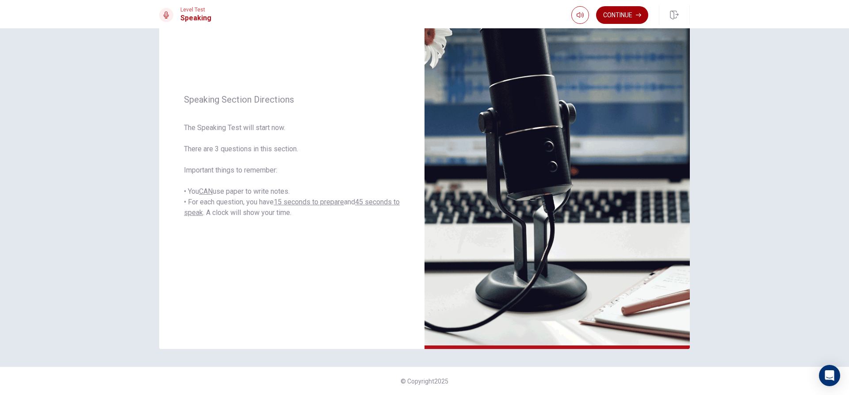
click at [631, 20] on button "Continue" at bounding box center [622, 15] width 52 height 18
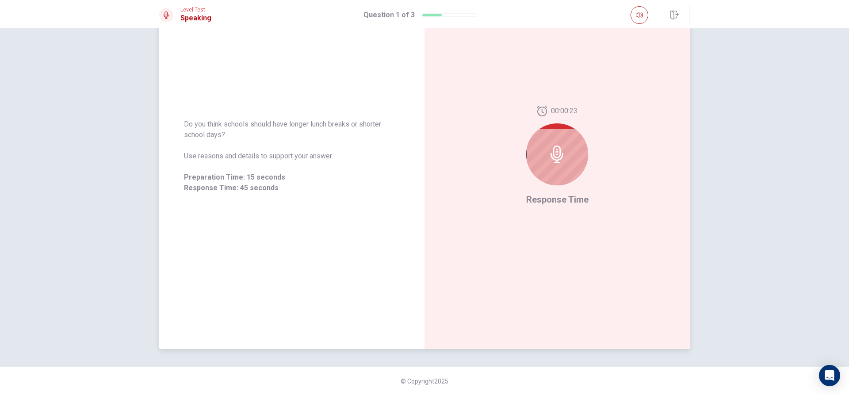
click at [576, 143] on div at bounding box center [557, 154] width 62 height 62
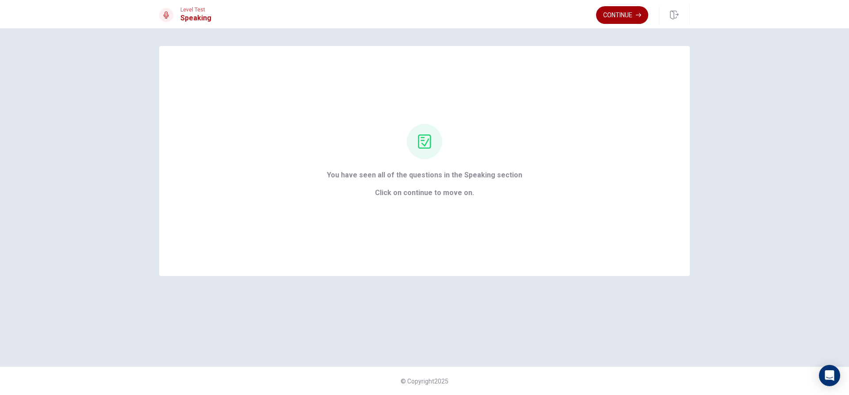
click at [622, 12] on button "Continue" at bounding box center [622, 15] width 52 height 18
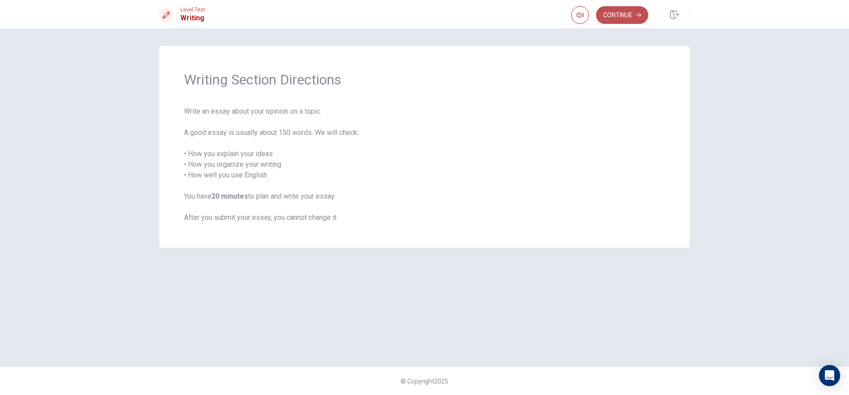
click at [625, 13] on button "Continue" at bounding box center [622, 15] width 52 height 18
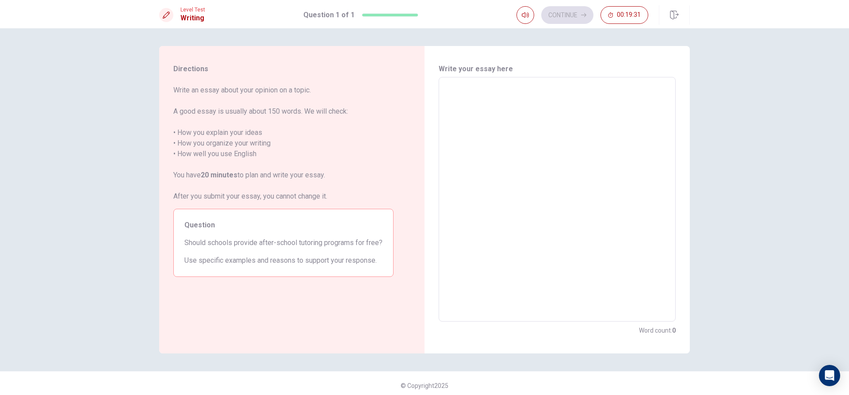
drag, startPoint x: 565, startPoint y: 87, endPoint x: 566, endPoint y: 92, distance: 5.5
click at [566, 92] on textarea at bounding box center [557, 200] width 225 height 230
type textarea "i"
type textarea "x"
type textarea "i"
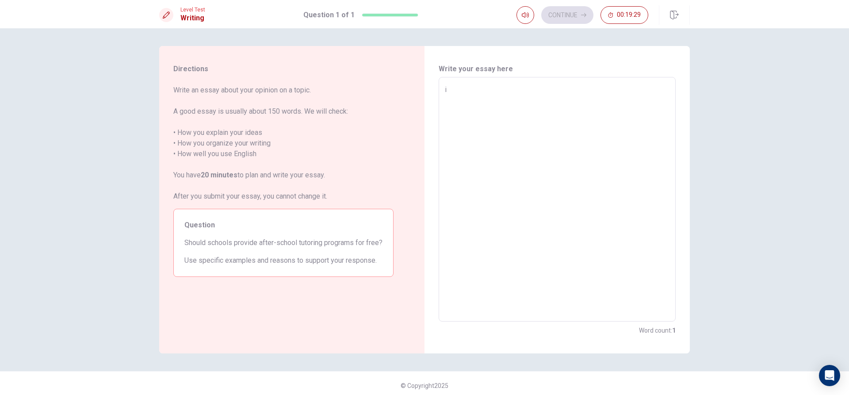
type textarea "x"
type textarea "i t"
type textarea "x"
type textarea "i th"
type textarea "x"
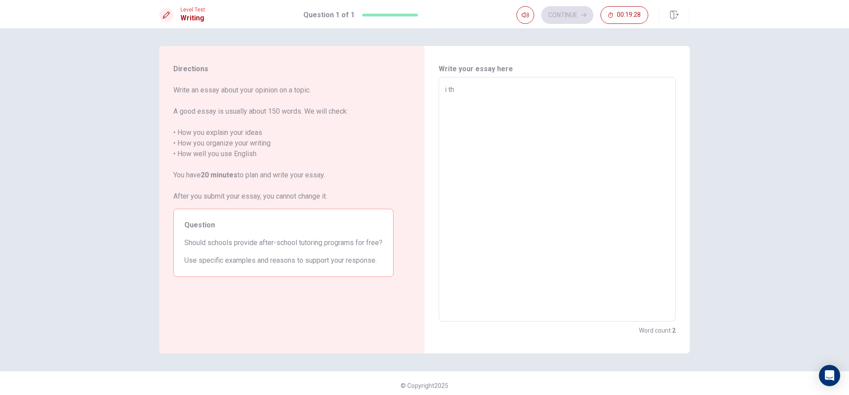
type textarea "i tha"
type textarea "x"
type textarea "i th"
type textarea "x"
type textarea "i thi"
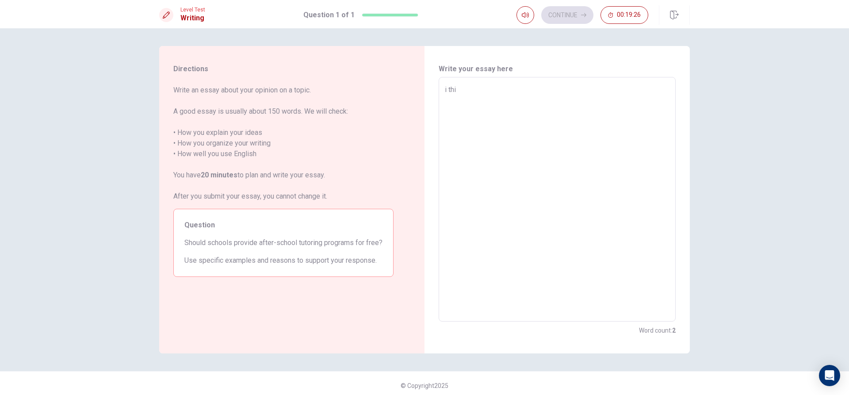
type textarea "x"
type textarea "i thin"
type textarea "x"
type textarea "i think"
type textarea "x"
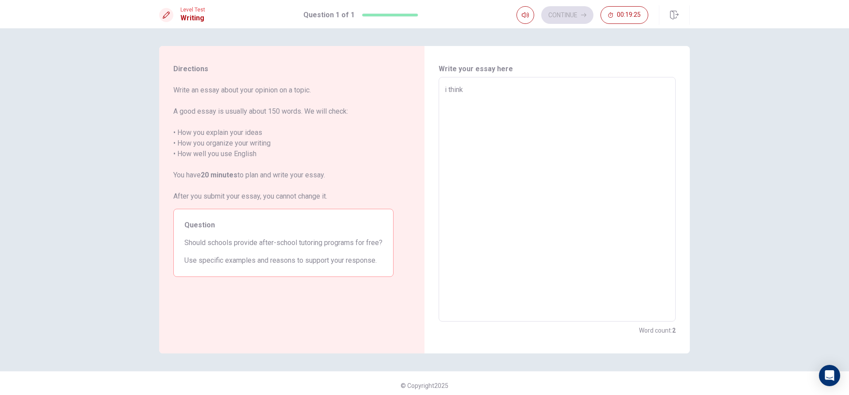
type textarea "i think"
type textarea "x"
type textarea "i think t"
type textarea "x"
type textarea "i think th"
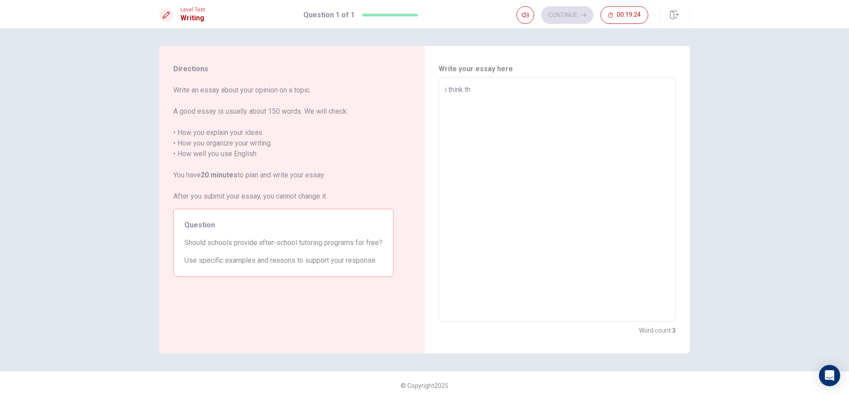
type textarea "x"
type textarea "i think t"
type textarea "x"
type textarea "i think"
type textarea "x"
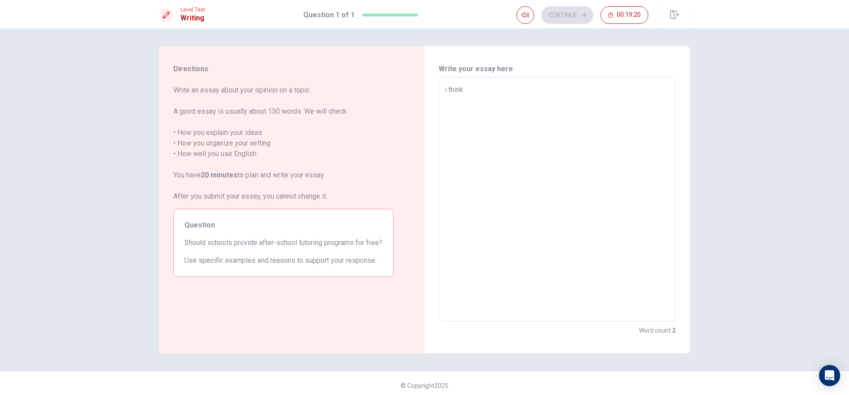
type textarea "i think s"
type textarea "x"
type textarea "i think sc"
type textarea "x"
type textarea "i think sch"
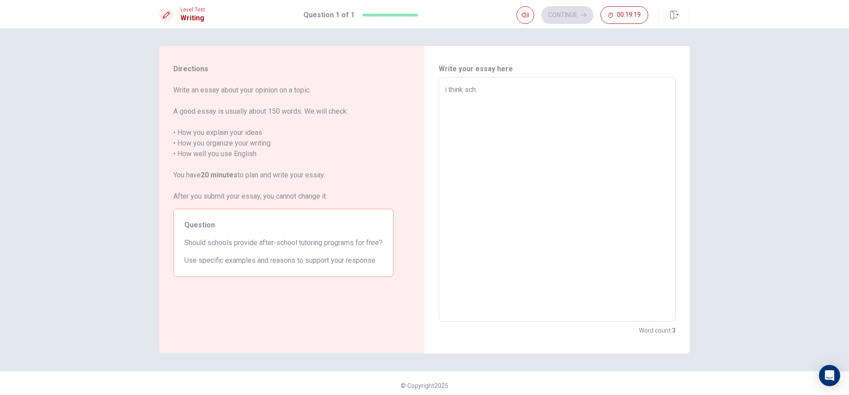
type textarea "x"
type textarea "i think scho"
type textarea "x"
type textarea "i think schoo"
type textarea "x"
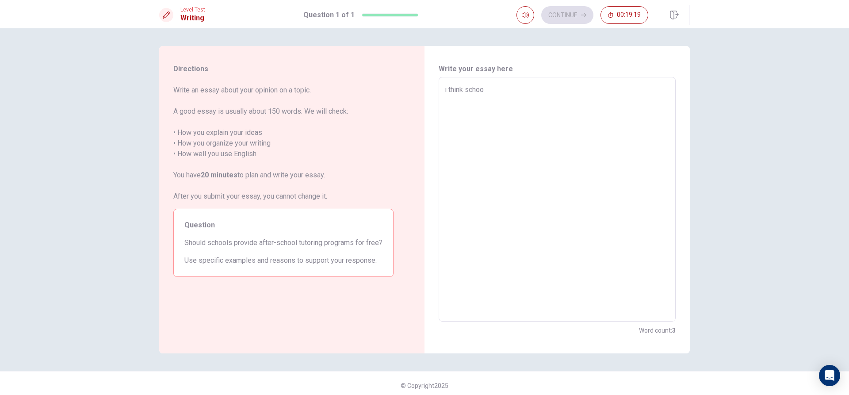
type textarea "i think school"
type textarea "x"
type textarea "i think school"
type textarea "x"
type textarea "i think school s"
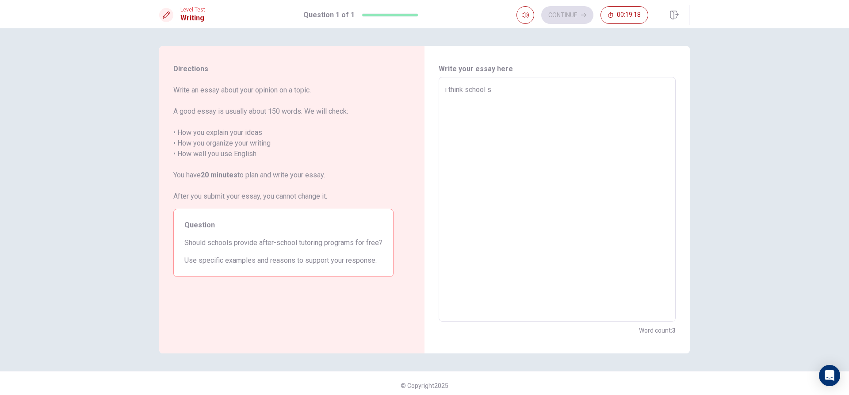
type textarea "x"
type textarea "i think school sh"
type textarea "x"
type textarea "i think school sho"
type textarea "x"
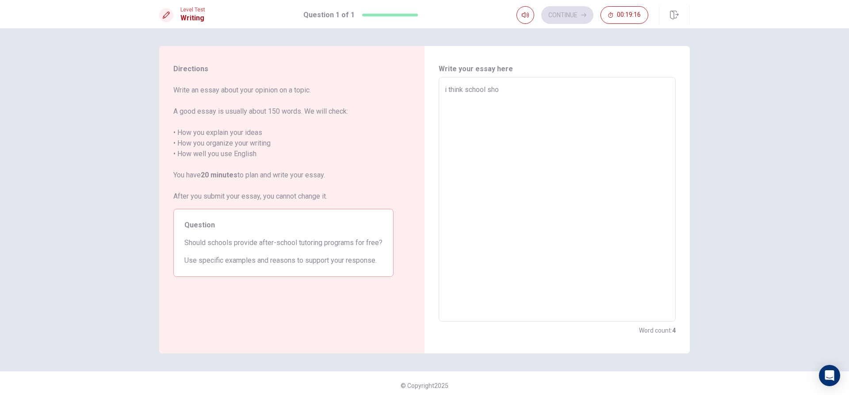
type textarea "i think school shou"
type textarea "x"
type textarea "i think school shoul"
type textarea "x"
type textarea "i think school should"
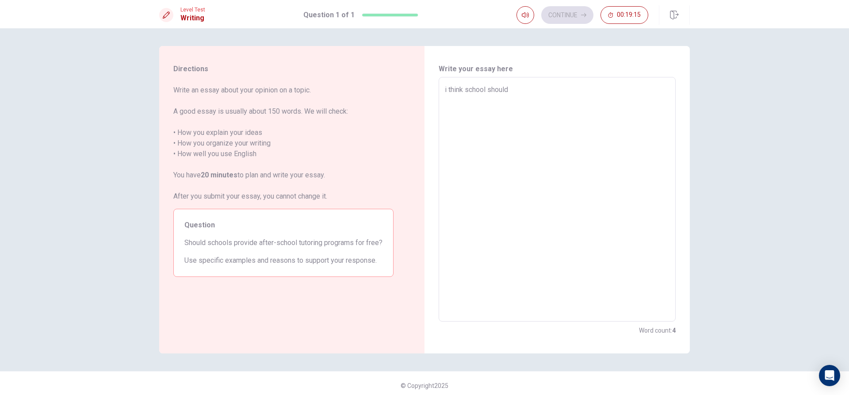
type textarea "x"
type textarea "i think school should"
type textarea "x"
type textarea "i think school should h"
type textarea "x"
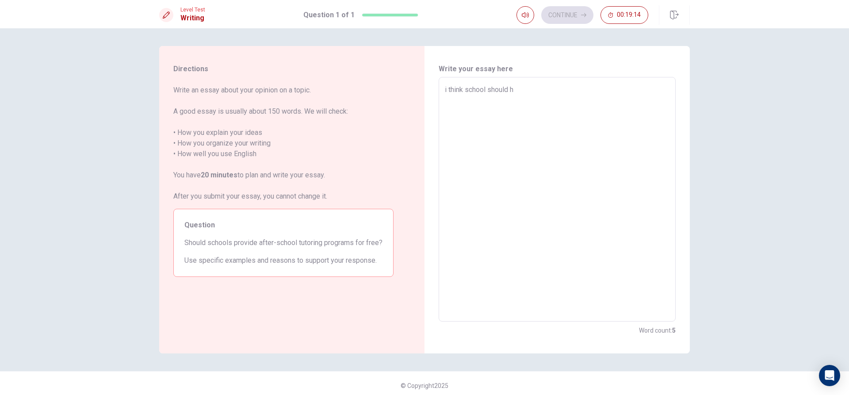
type textarea "i think school should ha"
type textarea "x"
type textarea "i think school should hav"
type textarea "x"
type textarea "i think school should have"
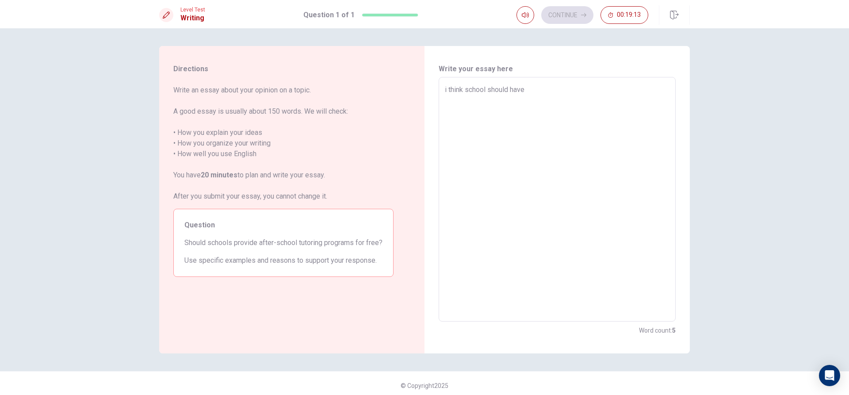
type textarea "x"
type textarea "i think school should have"
type textarea "x"
type textarea "i think school should have f"
type textarea "x"
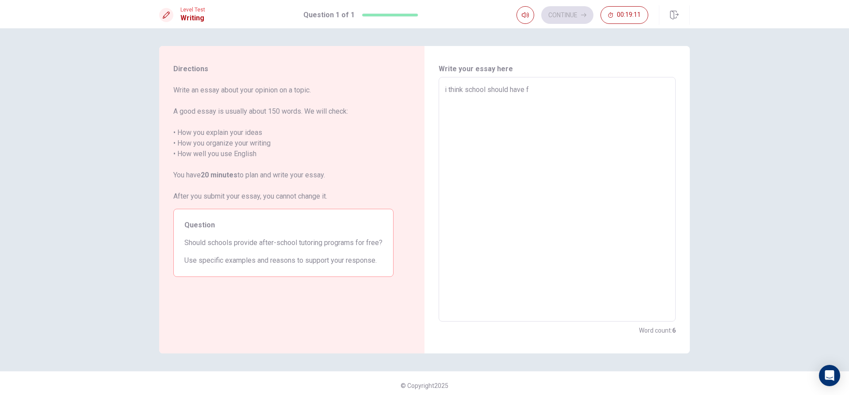
type textarea "i think school should have fr"
type textarea "x"
type textarea "i think school should have fre"
type textarea "x"
type textarea "i think school should have free"
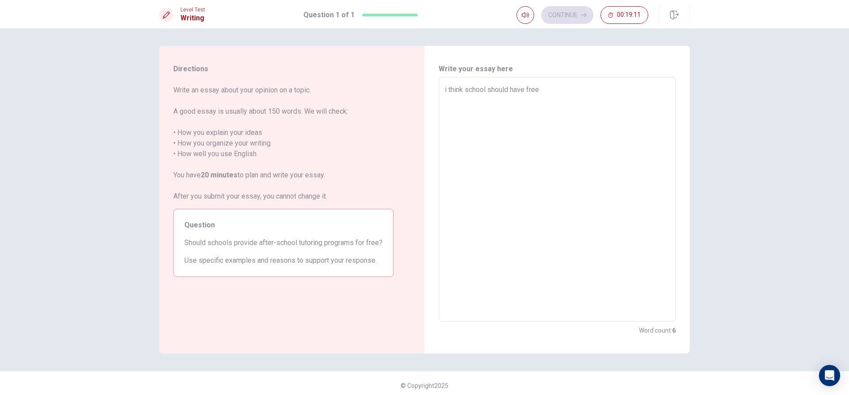
type textarea "x"
type textarea "i think school should have free"
type textarea "x"
type textarea "i think school should have free t"
type textarea "x"
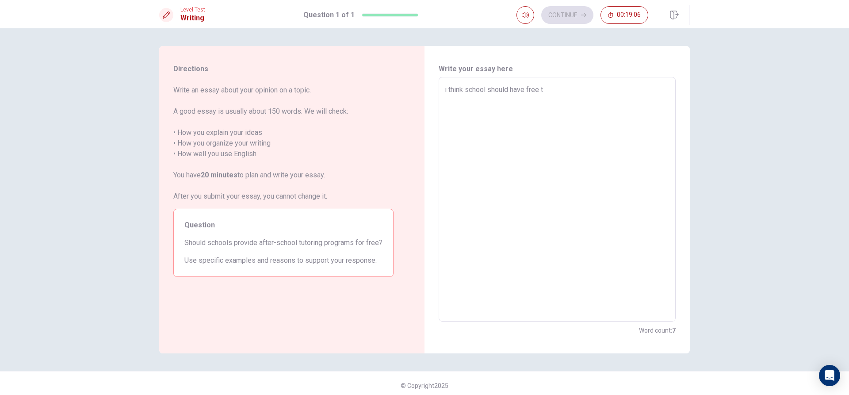
type textarea "i think school should have free tu"
type textarea "x"
type textarea "i think school should have free tuy"
type textarea "x"
type textarea "i think school should have free tu"
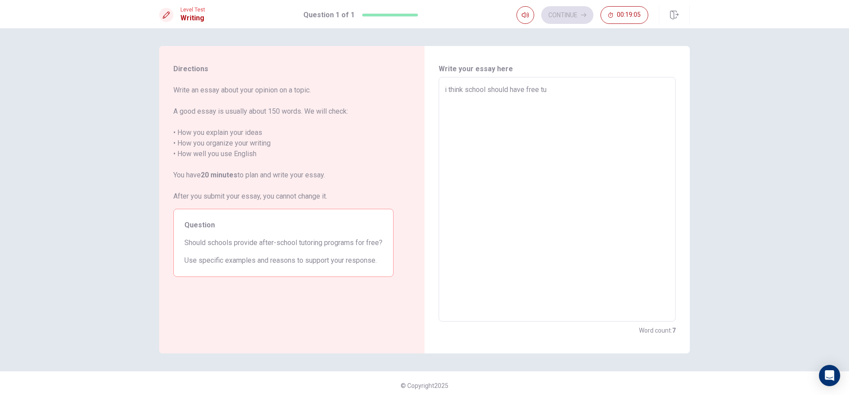
type textarea "x"
type textarea "i think school should have free tut"
type textarea "x"
type textarea "i think school should have free tuto"
type textarea "x"
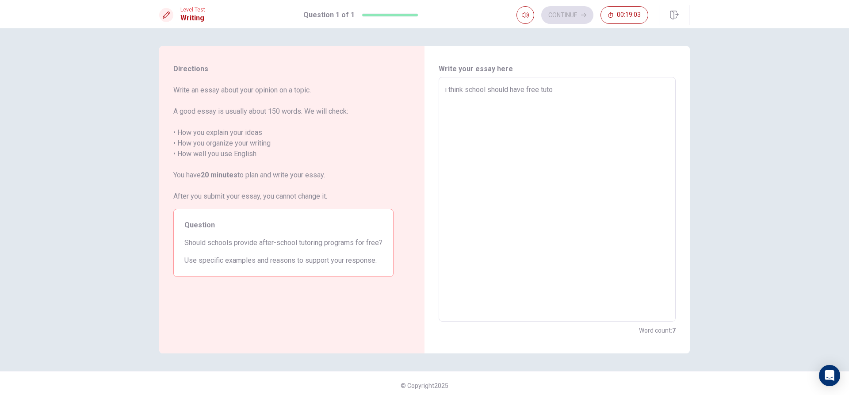
type textarea "i think school should have free tutor"
type textarea "x"
type textarea "i think school should have free tutori"
type textarea "x"
type textarea "i think school should have free tutorin"
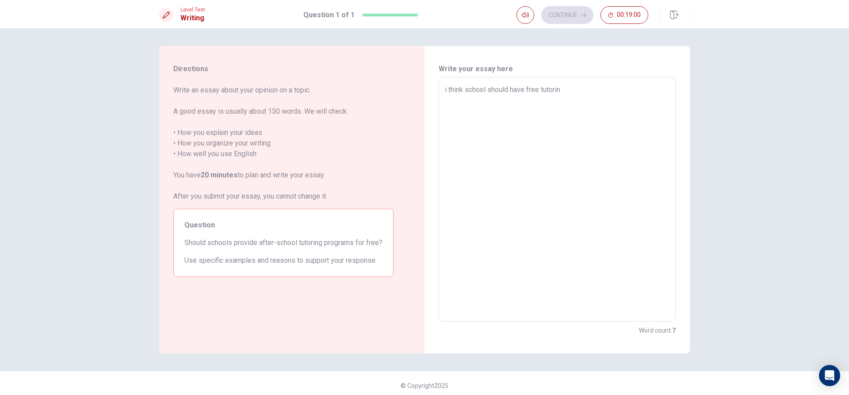
type textarea "x"
type textarea "i think school should have free tutoring"
type textarea "x"
type textarea "i think school should have free tutoring"
type textarea "x"
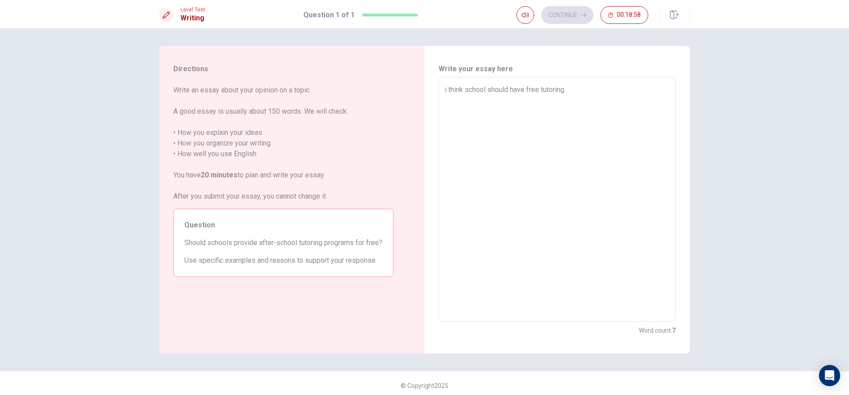
type textarea "i think school should have free tutoring p"
type textarea "x"
type textarea "i think school should have free tutoring ph"
type textarea "x"
type textarea "i think school should have free tutoring p"
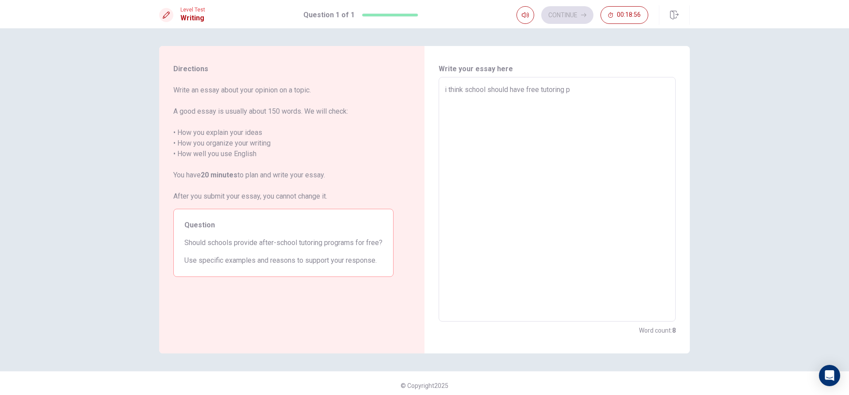
type textarea "x"
type textarea "i think school should have free tutoring pr"
type textarea "x"
type textarea "i think school should have free tutoring pro"
type textarea "x"
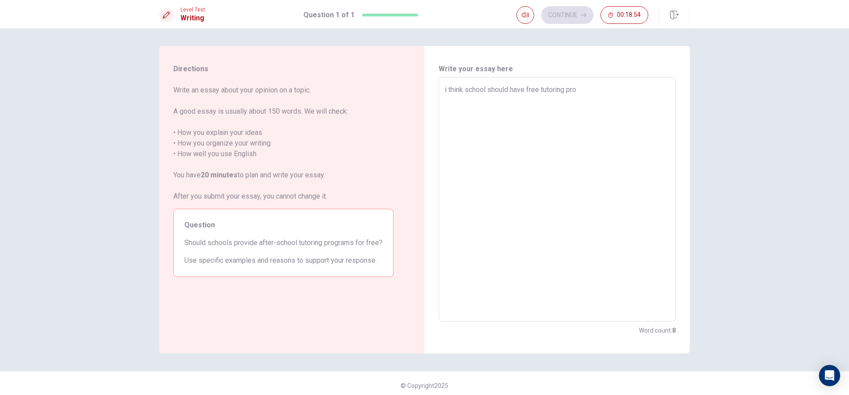
type textarea "i think school should have free tutoring prog"
type textarea "x"
type textarea "i think school should have free tutoring progr"
type textarea "x"
type textarea "i think school should have free tutoring progra"
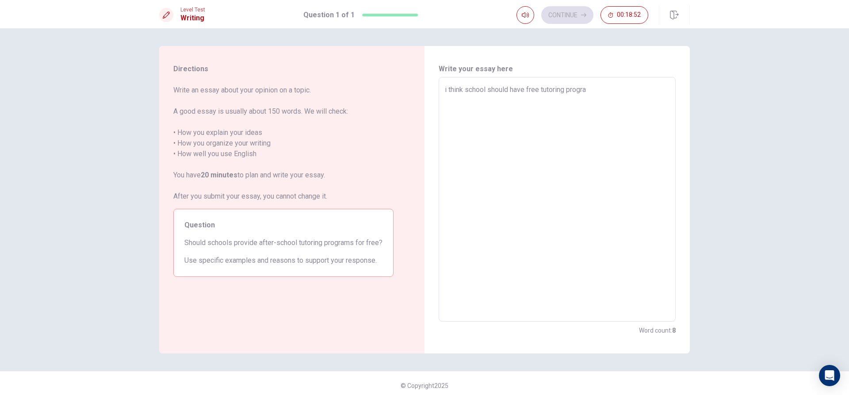
type textarea "x"
type textarea "i think school should have free tutoring program"
type textarea "x"
type textarea "i think school should have free tutoring programe"
type textarea "x"
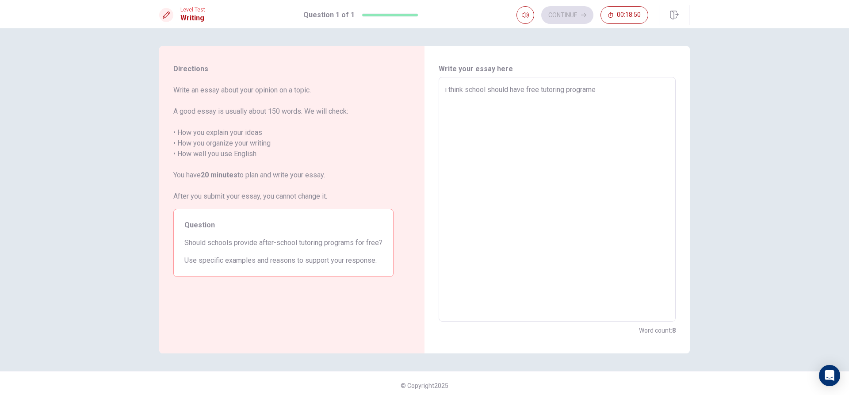
type textarea "i think school should have free tutoring programes"
type textarea "x"
type textarea "i think school should have free tutoring programe"
type textarea "x"
type textarea "i think school should have free tutoring program"
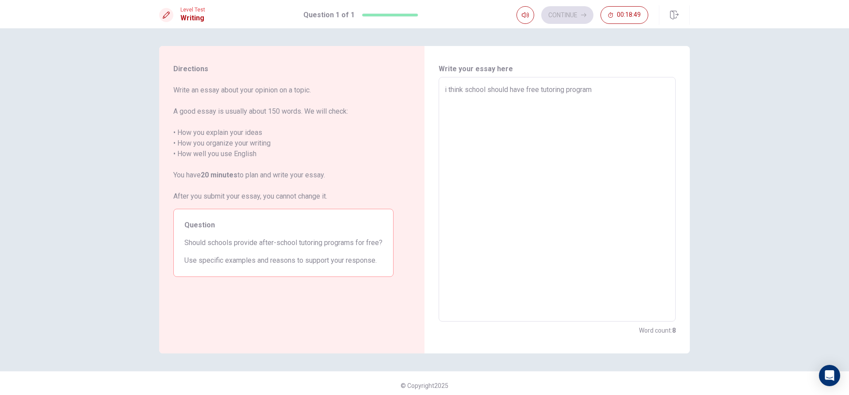
type textarea "x"
type textarea "i think school should have free tutoring programs"
type textarea "x"
type textarea "i think school should have free tutoring programs"
type textarea "x"
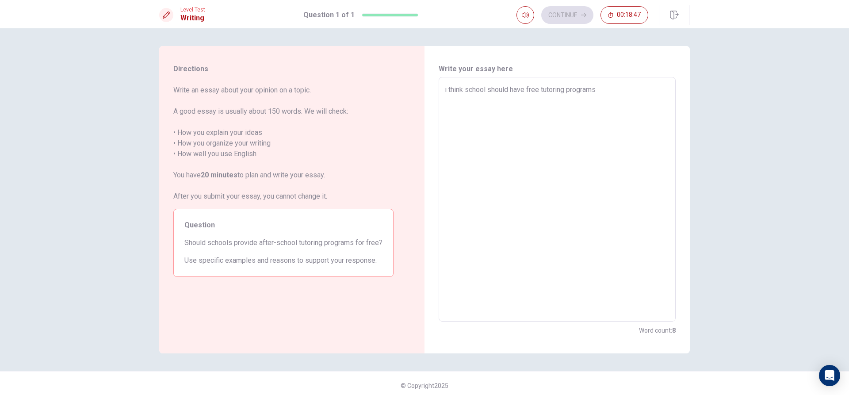
type textarea "i think school should have free tutoring programs f"
type textarea "x"
type textarea "i think school should have free tutoring programs fo"
type textarea "x"
type textarea "i think school should have free tutoring programs for"
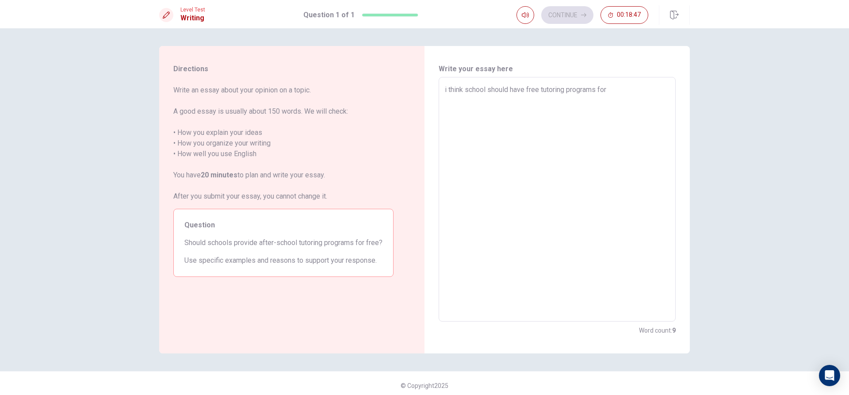
type textarea "x"
type textarea "i think school should have free tutoring programs for"
type textarea "x"
type textarea "i think school should have free tutoring programs for s"
type textarea "x"
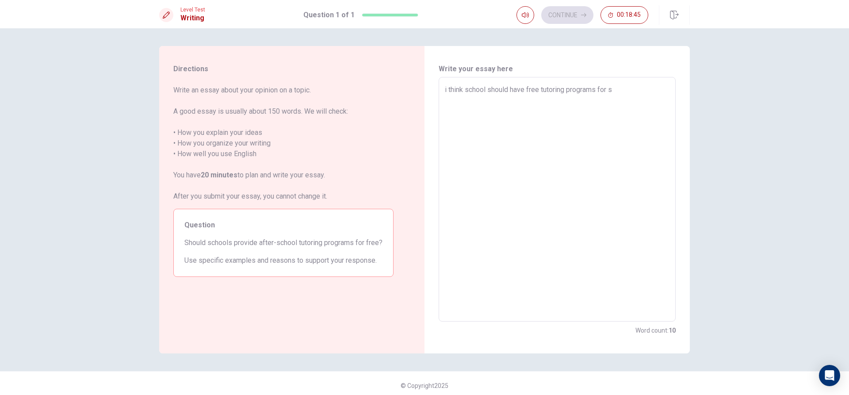
type textarea "i think school should have free tutoring programs for st"
type textarea "x"
type textarea "i think school should have free tutoring programs for stu"
type textarea "x"
type textarea "i think school should have free tutoring programs for stud"
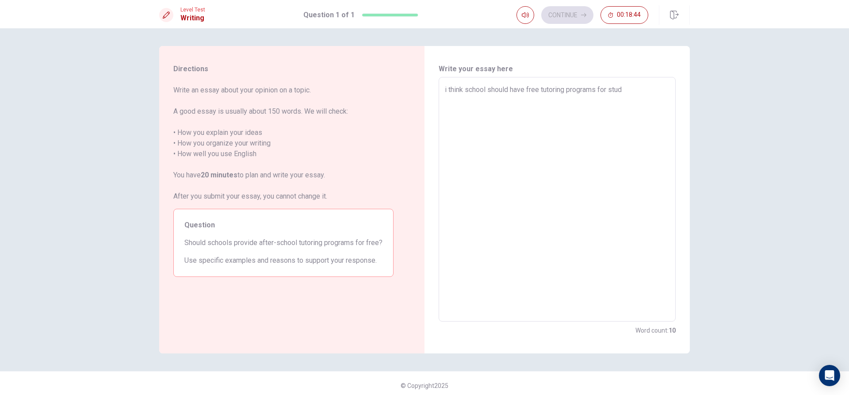
type textarea "x"
type textarea "i think school should have free tutoring programs for study"
type textarea "x"
type textarea "i think school should have free tutoring programs for study"
type textarea "x"
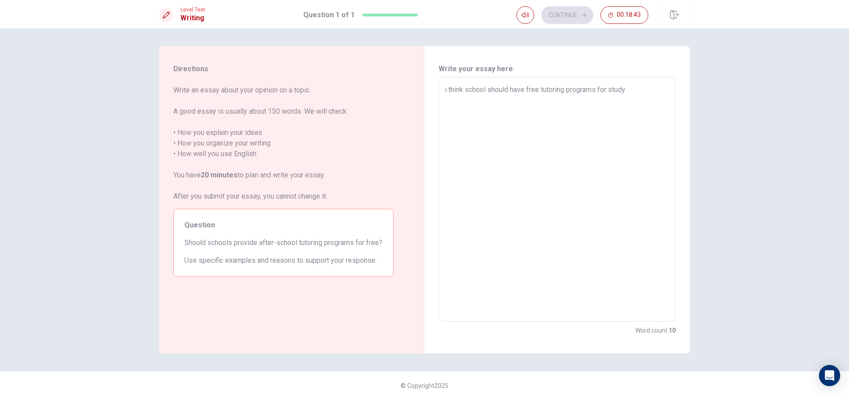
type textarea "i think school should have free tutoring programs for study t"
type textarea "x"
type textarea "i think school should have free tutoring programs for study"
type textarea "x"
type textarea "i think school should have free tutoring programs for study h"
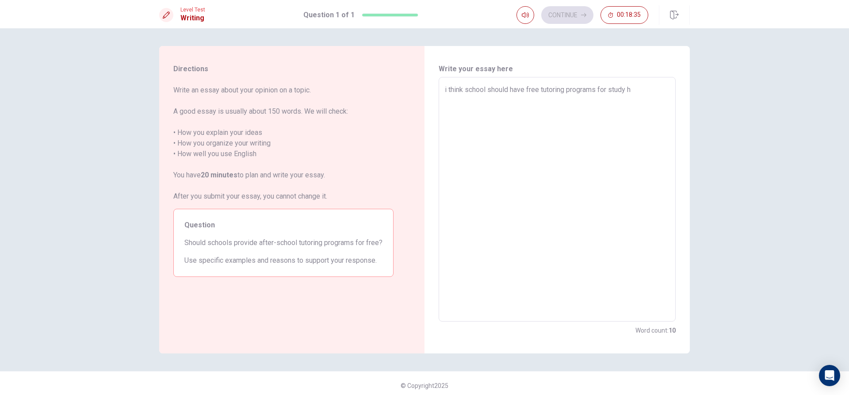
type textarea "x"
type textarea "i think school should have free tutoring programs for study ho"
type textarea "x"
type textarea "i think school should have free tutoring programs for study ho"
type textarea "x"
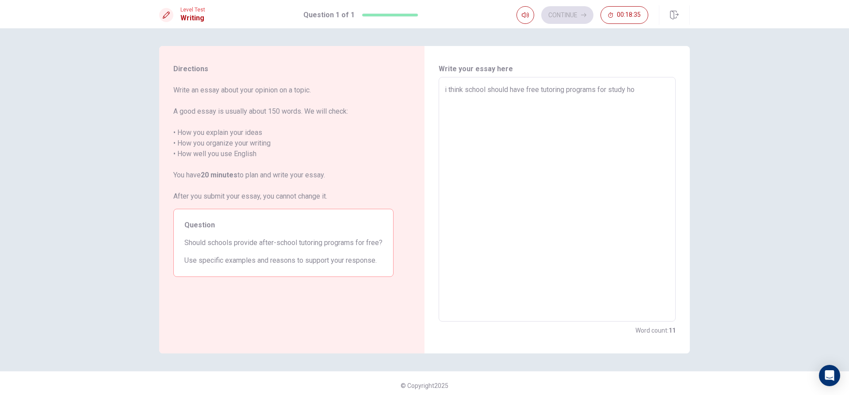
type textarea "i think school should have free tutoring programs for study [PERSON_NAME]"
type textarea "x"
type textarea "i think school should have free tutoring programs for study ho wa"
type textarea "x"
type textarea "i think school should have free tutoring programs for study [PERSON_NAME]"
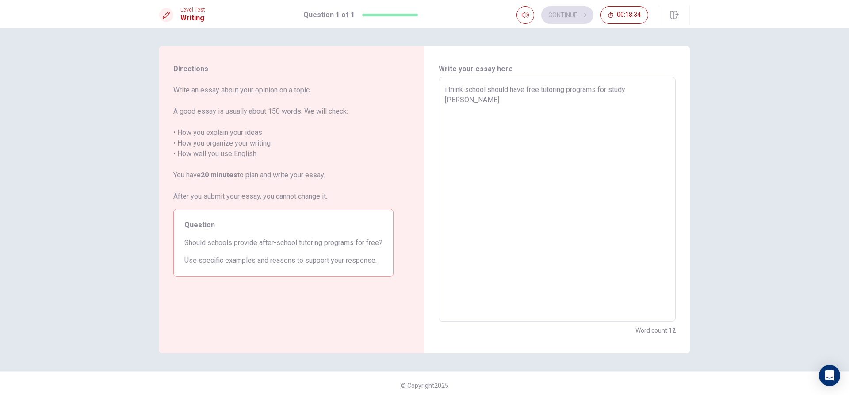
type textarea "x"
type textarea "i think school should have free tutoring programs for study ho want"
type textarea "x"
type textarea "i think school should have free tutoring programs for study ho want"
type textarea "x"
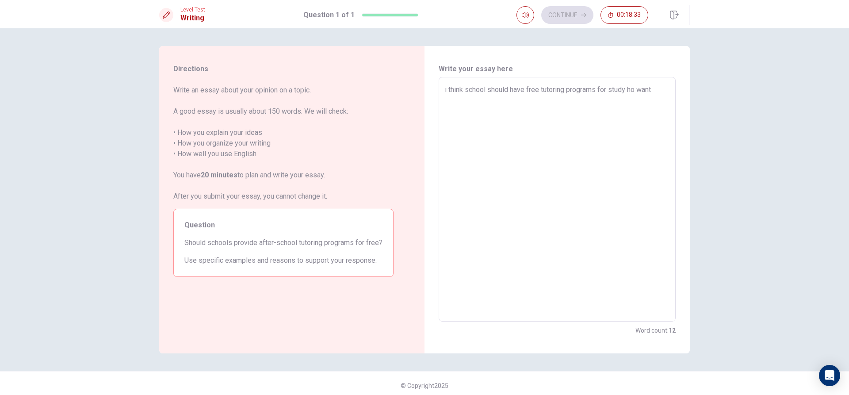
type textarea "i think school should have free tutoring programs for study ho want t"
type textarea "x"
type textarea "i think school should have free tutoring programs for study ho want to"
type textarea "x"
type textarea "i think school should have free tutoring programs for study ho want to"
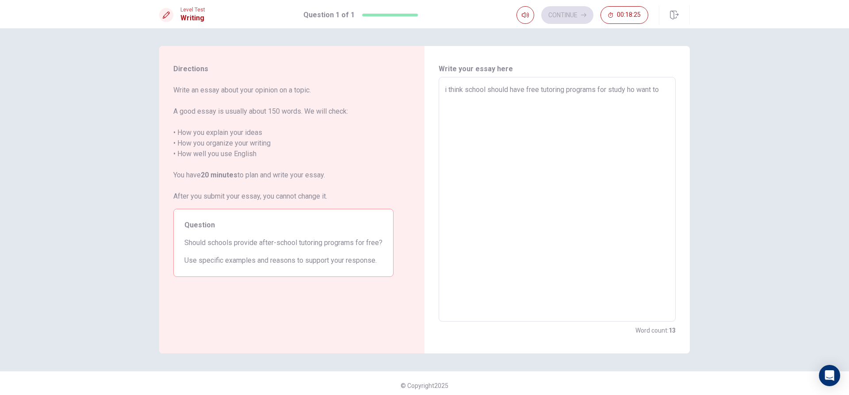
type textarea "x"
type textarea "i think school should have free tutoring programs for study ho want to l"
type textarea "x"
type textarea "i think school should have free tutoring programs for study ho want to le"
type textarea "x"
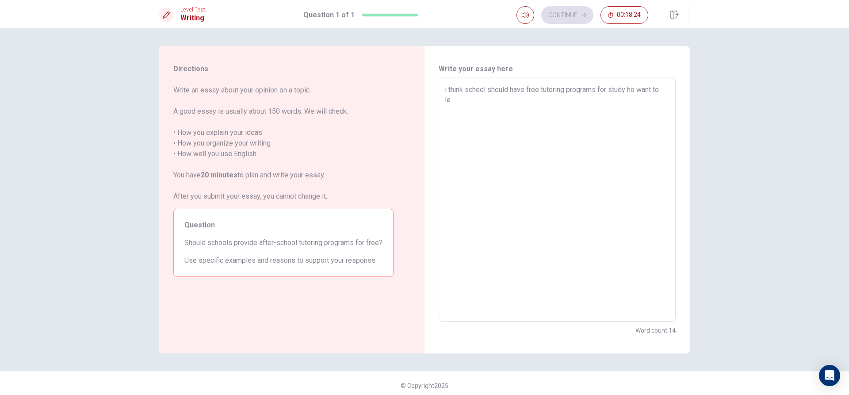
type textarea "i think school should have free tutoring programs for study ho want to lea"
type textarea "x"
type textarea "i think school should have free tutoring programs for study ho want to [PERSON_…"
type textarea "x"
type textarea "i think school should have free tutoring programs for study ho want to learn"
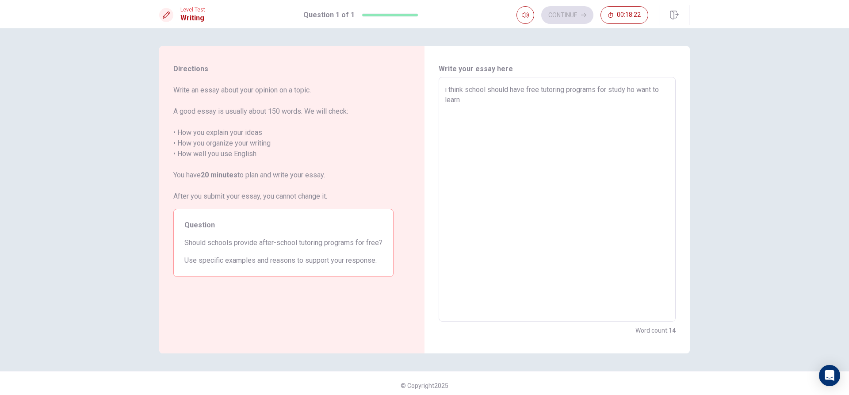
type textarea "x"
type textarea "i think school should have free tutoring programs for study ho want to learn"
type textarea "x"
type textarea "i think school should have free tutoring programs for study ho want to learn a"
type textarea "x"
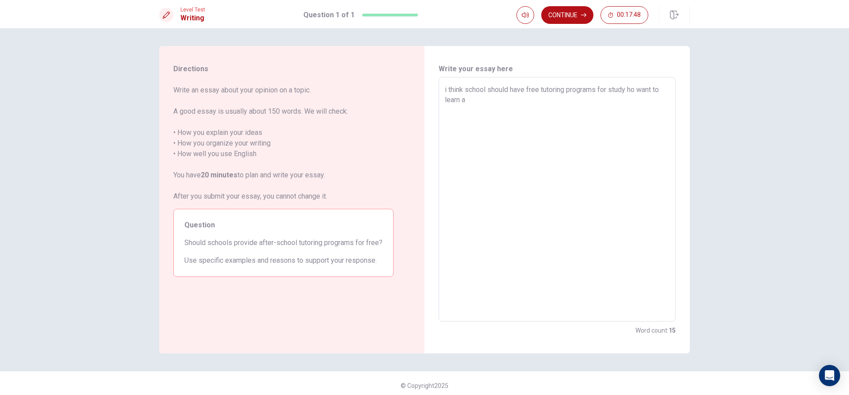
type textarea "i think school should have free tutoring programs for study ho want to learn an"
type textarea "x"
type textarea "i think school should have free tutoring programs for study ho want to learn and"
type textarea "x"
type textarea "i think school should have free tutoring programs for study ho want to learn and"
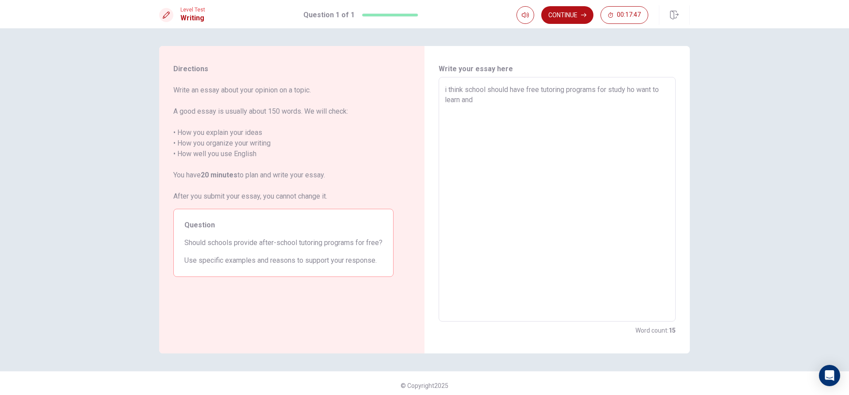
type textarea "x"
type textarea "i think school should have free tutoring programs for study ho want to learn an…"
type textarea "x"
type textarea "i think school should have free tutoring programs for study ho want to learn an…"
type textarea "x"
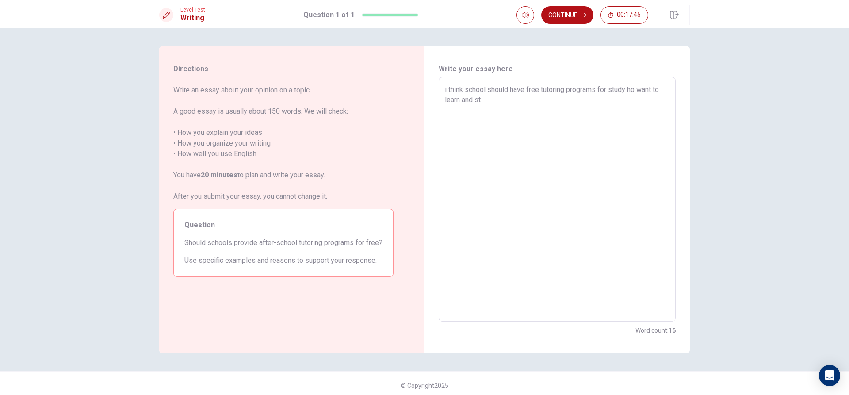
type textarea "i think school should have free tutoring programs for study ho want to learn an…"
type textarea "x"
click at [623, 95] on textarea "i think school should have free tutoring programs for study ho want to learn an…" at bounding box center [557, 200] width 225 height 230
click at [626, 88] on textarea "i think school should have free tutoring programs for study ho want to learn an…" at bounding box center [557, 200] width 225 height 230
click at [519, 104] on textarea "i think school should have free tutoring programs for studen ho want to learn a…" at bounding box center [557, 200] width 225 height 230
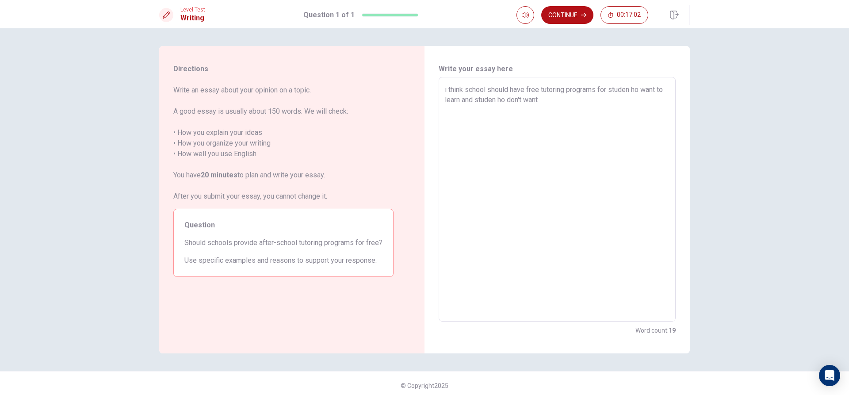
click at [507, 104] on textarea "i think school should have free tutoring programs for studen ho want to learn a…" at bounding box center [557, 200] width 225 height 230
click at [633, 85] on textarea "i think school should have free tutoring programs for studen ho want to learn a…" at bounding box center [557, 200] width 225 height 230
click at [570, 111] on textarea "i think school should have free tutoring programs for studen who want to learn …" at bounding box center [557, 200] width 225 height 230
click at [461, 102] on textarea "i think school should have free tutoring programs for studen who want to learn …" at bounding box center [557, 200] width 225 height 230
click at [466, 99] on textarea "i think school should have free tutoring programs for studen who want to learn …" at bounding box center [557, 200] width 225 height 230
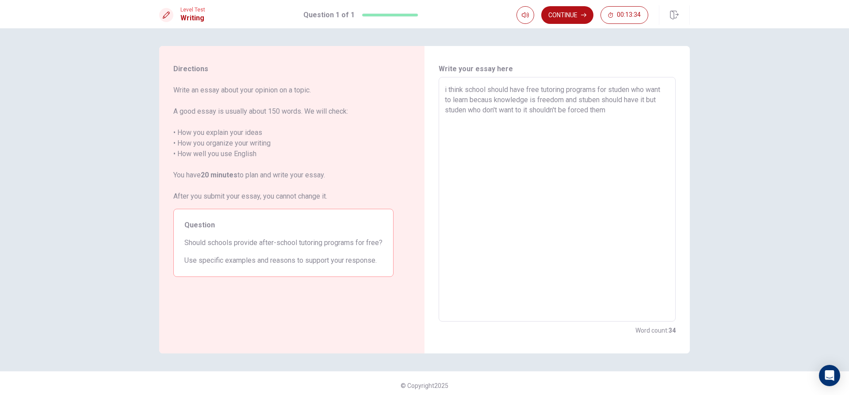
click at [810, 113] on div "Directions Write an essay about your opinion on a topic. A good essay is usuall…" at bounding box center [424, 211] width 849 height 367
click at [569, 11] on button "Continue" at bounding box center [568, 15] width 52 height 18
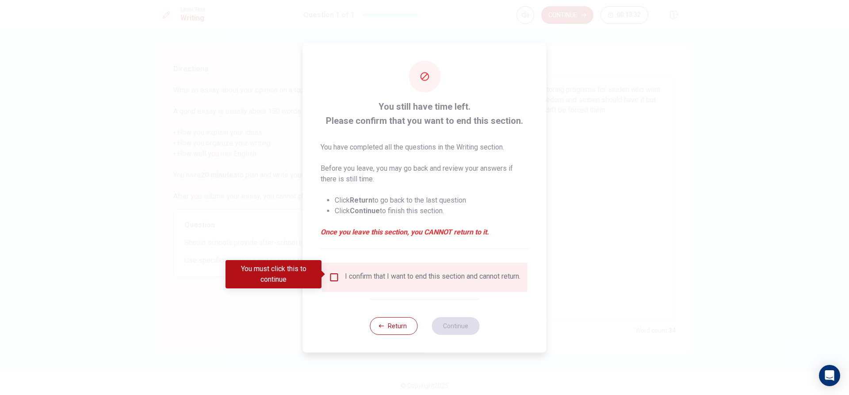
click at [332, 272] on input "You must click this to continue" at bounding box center [334, 277] width 11 height 11
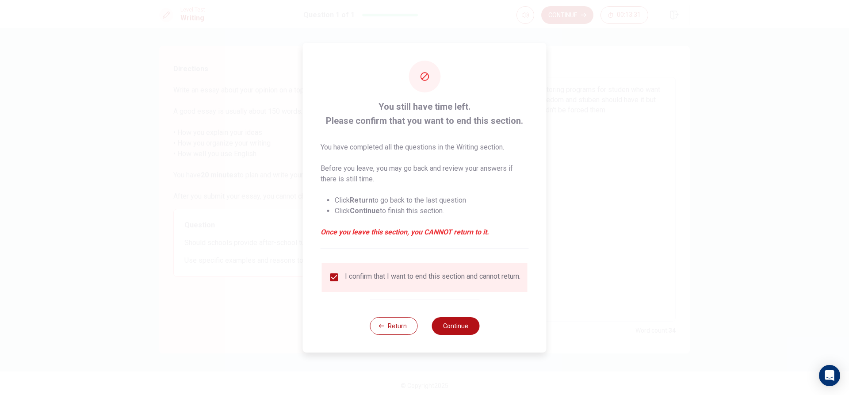
click at [430, 315] on div "Return Continue" at bounding box center [425, 326] width 110 height 54
click at [442, 322] on button "Continue" at bounding box center [456, 326] width 48 height 18
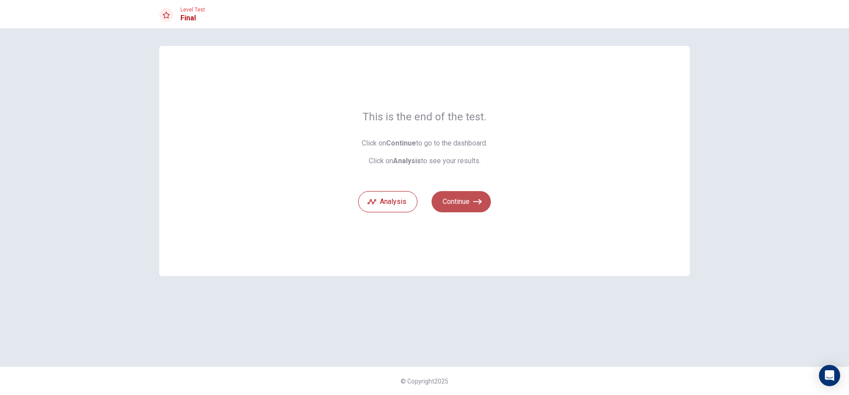
click at [472, 198] on button "Continue" at bounding box center [461, 201] width 59 height 21
